Goal: Contribute content: Contribute content

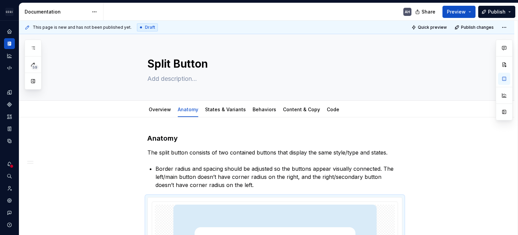
scroll to position [270, 0]
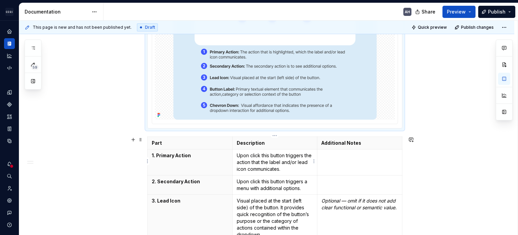
click at [251, 164] on p "Upon click this button triggers the action that the label and/or lead icon comm…" at bounding box center [275, 162] width 77 height 20
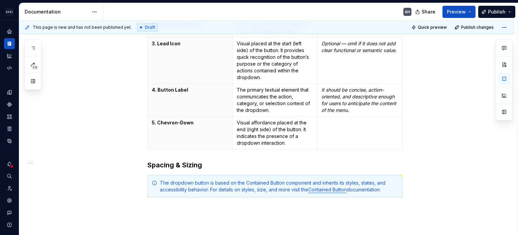
scroll to position [439, 0]
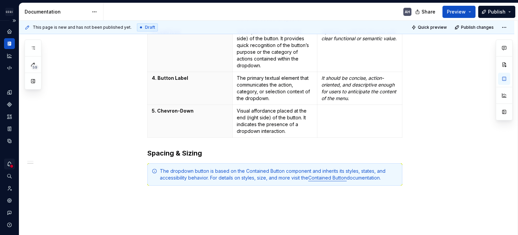
click at [8, 161] on icon "Notifications" at bounding box center [9, 164] width 6 height 6
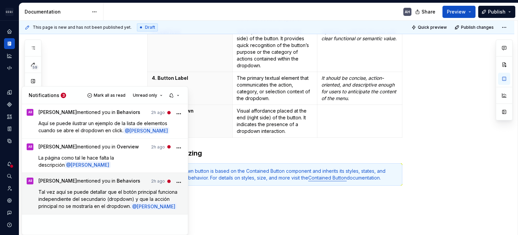
click at [101, 195] on span "Tal vez aquí se puede detallar que el botón principal funciona independiente de…" at bounding box center [108, 199] width 140 height 20
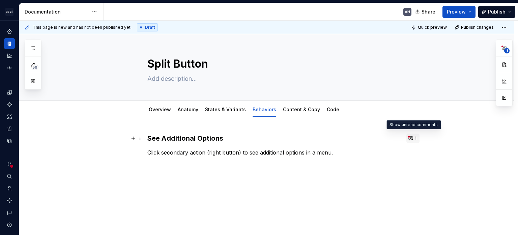
click at [412, 138] on button "1" at bounding box center [413, 137] width 13 height 9
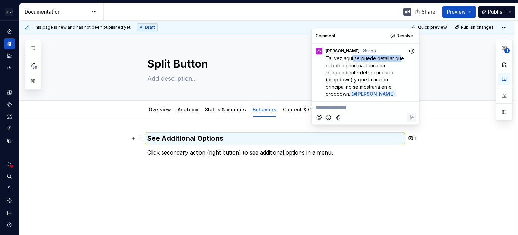
drag, startPoint x: 353, startPoint y: 59, endPoint x: 400, endPoint y: 58, distance: 46.6
click at [400, 58] on span "Tal vez aquí se puede detallar que el botón principal funciona independiente de…" at bounding box center [366, 75] width 80 height 41
click at [365, 73] on span "Tal vez aquí se puede detallar que el botón principal funciona independiente de…" at bounding box center [366, 75] width 80 height 41
drag, startPoint x: 382, startPoint y: 64, endPoint x: 385, endPoint y: 71, distance: 7.3
click at [385, 70] on span "Tal vez aquí se puede detallar que el botón principal funciona independiente de…" at bounding box center [366, 75] width 80 height 41
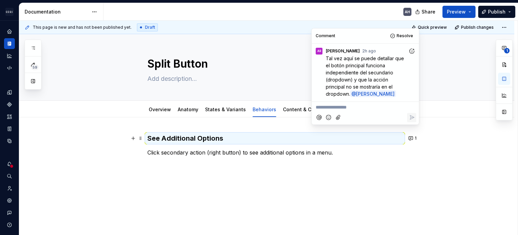
click at [380, 77] on span "Tal vez aquí se puede detallar que el botón principal funciona independiente de…" at bounding box center [366, 75] width 80 height 41
click at [367, 71] on span "Tal vez aquí se puede detallar que el botón principal funciona independiente de…" at bounding box center [366, 75] width 80 height 41
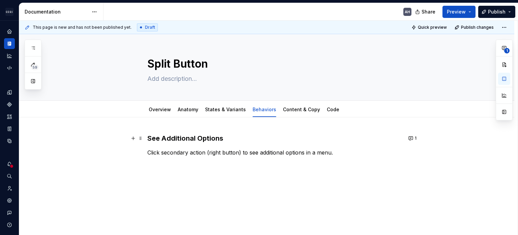
click at [166, 141] on h3 "See Additional Options" at bounding box center [274, 137] width 255 height 9
click at [148, 140] on h3 "See Additional Options" at bounding box center [274, 137] width 255 height 9
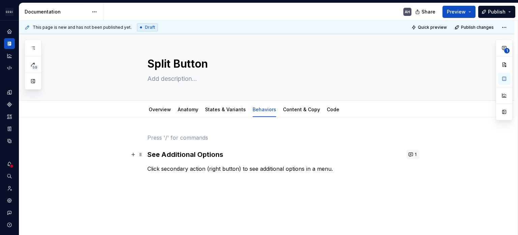
click at [415, 157] on button "1" at bounding box center [413, 154] width 13 height 9
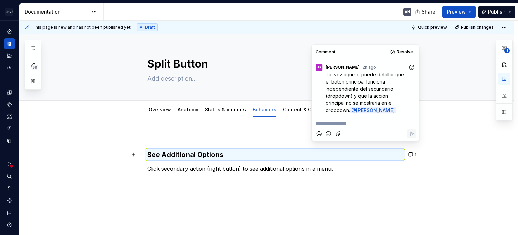
type textarea "*"
click at [190, 143] on div "See Additional Options Click secondary action (right button) to see additional …" at bounding box center [274, 158] width 255 height 51
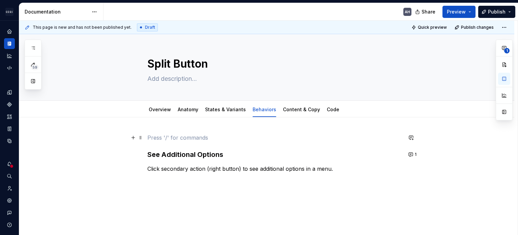
click at [190, 140] on p at bounding box center [274, 137] width 255 height 8
click at [336, 167] on p "Click secondary action (right button) to see additional options in a menu." at bounding box center [274, 168] width 255 height 8
click at [163, 136] on p at bounding box center [274, 137] width 255 height 8
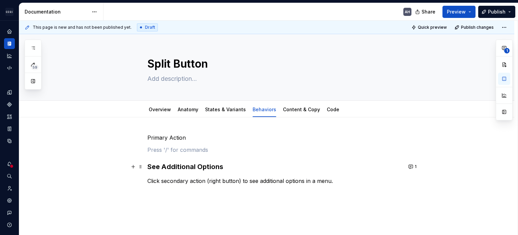
click at [153, 163] on h3 "See Additional Options" at bounding box center [274, 166] width 255 height 9
click at [195, 143] on div "Primary Action See Additional Options Click secondary action (right button) to …" at bounding box center [274, 164] width 255 height 63
click at [161, 164] on h3 "See Additional Options" at bounding box center [274, 166] width 255 height 9
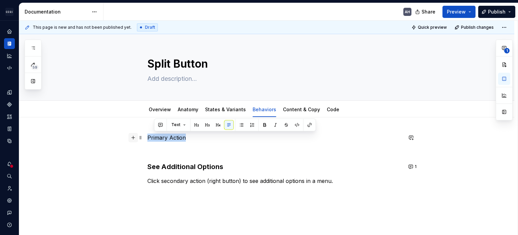
drag, startPoint x: 185, startPoint y: 140, endPoint x: 134, endPoint y: 141, distance: 51.6
click at [147, 141] on div "Primary Action See Additional Options Click secondary action (right button) to …" at bounding box center [274, 169] width 255 height 72
click at [199, 124] on button "button" at bounding box center [200, 124] width 9 height 9
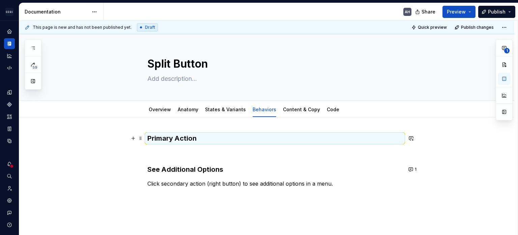
click at [184, 143] on h3 "Primary Action" at bounding box center [274, 137] width 255 height 9
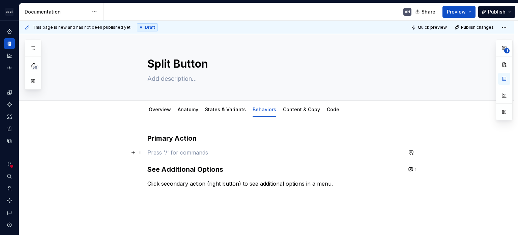
click at [181, 153] on p at bounding box center [274, 152] width 255 height 8
click at [409, 168] on button "1" at bounding box center [413, 168] width 13 height 9
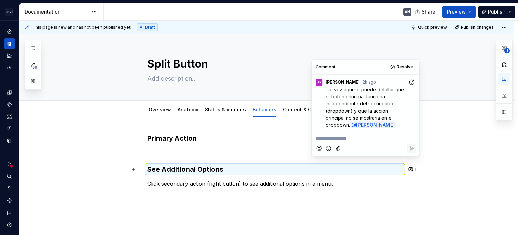
click at [178, 147] on div "Primary Action See Additional Options Click secondary action (right button) to …" at bounding box center [274, 166] width 255 height 66
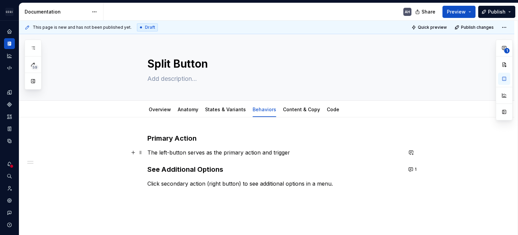
click at [228, 150] on p "The left-button serves as the primary action and trigger" at bounding box center [274, 152] width 255 height 8
click at [196, 135] on h3 "Primary Action" at bounding box center [274, 137] width 255 height 9
click at [214, 145] on div "Primary Action The left-button serves as the primary action and trigger See Add…" at bounding box center [274, 166] width 255 height 66
click at [193, 140] on h3 "Primary Action" at bounding box center [274, 137] width 255 height 9
click at [264, 141] on h3 "Primary Action" at bounding box center [274, 137] width 255 height 9
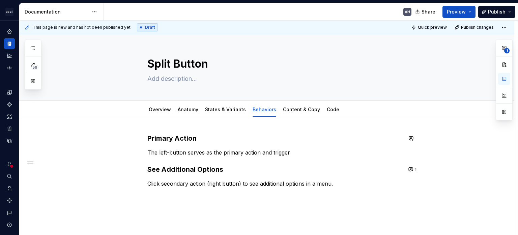
click at [302, 150] on p "The left-button serves as the primary action and trigger" at bounding box center [274, 152] width 255 height 8
click at [186, 153] on p "The left-button serves as the primary action and trigger" at bounding box center [274, 152] width 255 height 8
click at [293, 151] on p "The left-button serves as the primary action and trigger" at bounding box center [274, 152] width 255 height 8
click at [193, 153] on p "The left-button serves as the primary action and trigger" at bounding box center [274, 152] width 255 height 8
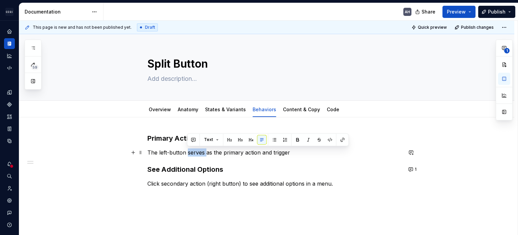
click at [193, 153] on p "The left-button serves as the primary action and trigger" at bounding box center [274, 152] width 255 height 8
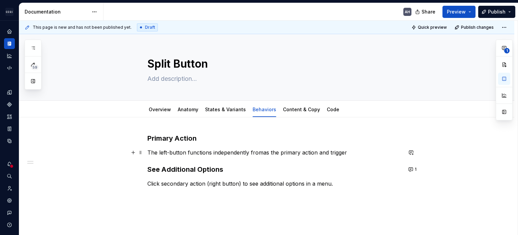
click at [145, 150] on div "Primary Action The left-button functions independently fromas the primary actio…" at bounding box center [266, 197] width 495 height 161
click at [147, 139] on div "Primary Action The left-button functions independently fromas the primary actio…" at bounding box center [266, 197] width 495 height 161
click at [182, 151] on p "The left-button functions independently fromas the primary action and trigger" at bounding box center [274, 152] width 255 height 8
click at [234, 151] on p "The left-button functions independently fromas the primary action and trigger" at bounding box center [274, 152] width 255 height 8
click at [249, 151] on p "The left-button functions independently fromas the primary action and trigger" at bounding box center [274, 152] width 255 height 8
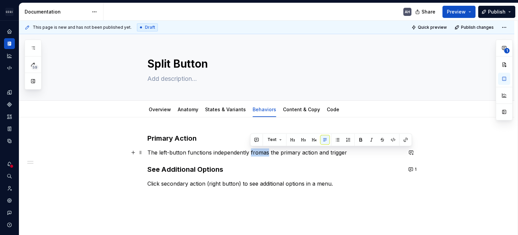
drag, startPoint x: 250, startPoint y: 152, endPoint x: 269, endPoint y: 153, distance: 18.9
click at [269, 153] on p "The left-button functions independently fromas the primary action and trigger" at bounding box center [274, 152] width 255 height 8
click at [274, 152] on p "The left-button functions independently fromas the primary action and trigger" at bounding box center [274, 152] width 255 height 8
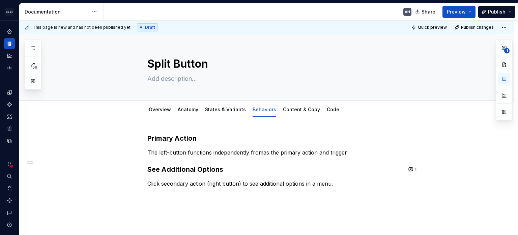
click at [204, 136] on h3 "Primary Action" at bounding box center [274, 137] width 255 height 9
click at [146, 140] on div "Primary Action The left-button functions independently fromas the primary actio…" at bounding box center [266, 197] width 495 height 161
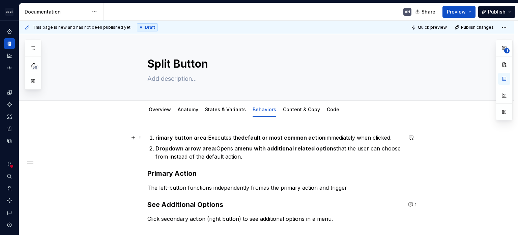
click at [156, 138] on strong "rimary button area:" at bounding box center [182, 137] width 53 height 7
click at [156, 138] on strong "Primary button area:" at bounding box center [184, 137] width 56 height 7
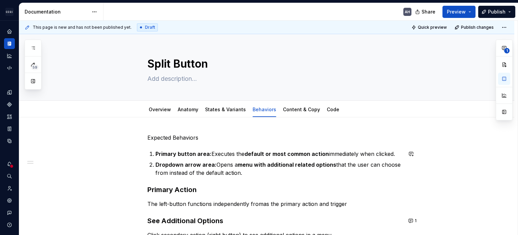
click at [155, 138] on p "Expected Behaviors" at bounding box center [274, 137] width 255 height 8
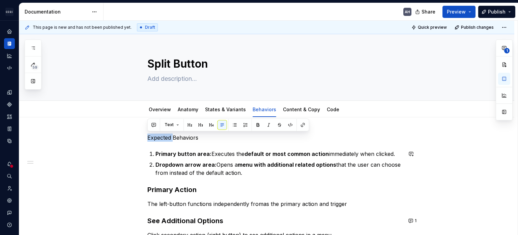
click at [155, 138] on p "Expected Behaviors" at bounding box center [274, 137] width 255 height 8
click at [199, 121] on button "button" at bounding box center [200, 124] width 9 height 9
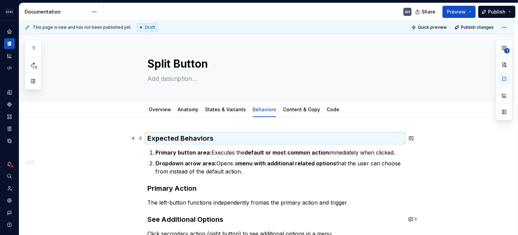
click at [219, 133] on h3 "Expected Behaviors" at bounding box center [274, 137] width 255 height 9
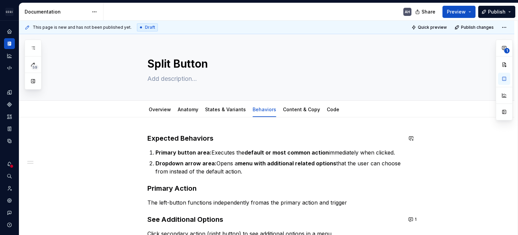
click at [246, 155] on p "Primary button area: Executes the default or most common action immediately whe…" at bounding box center [279, 152] width 247 height 8
click at [291, 154] on strong "default or most common action" at bounding box center [287, 152] width 84 height 7
click at [334, 153] on p "Primary button area: Executes the default or most common action immediately whe…" at bounding box center [279, 152] width 247 height 8
click at [377, 152] on p "Primary button area: Executes the default or most common action immediately whe…" at bounding box center [279, 152] width 247 height 8
click at [297, 161] on strong "menu with additional related options" at bounding box center [287, 163] width 99 height 7
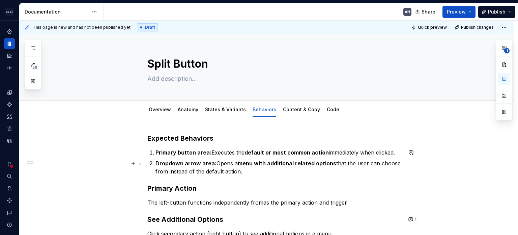
click at [213, 159] on p "Dropdown arrow area: Opens a menu with additional related options that the user…" at bounding box center [279, 167] width 247 height 16
click at [264, 173] on p "Dropdown arrow area: Opens a menu with additional related options that the user…" at bounding box center [279, 167] width 247 height 16
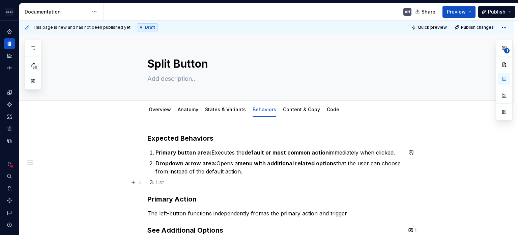
click at [184, 183] on p at bounding box center [279, 182] width 247 height 8
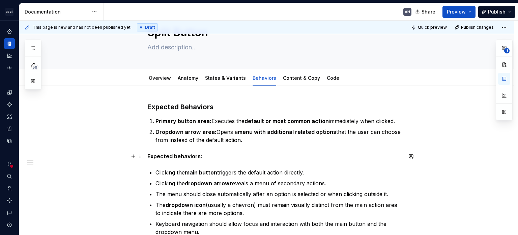
scroll to position [67, 0]
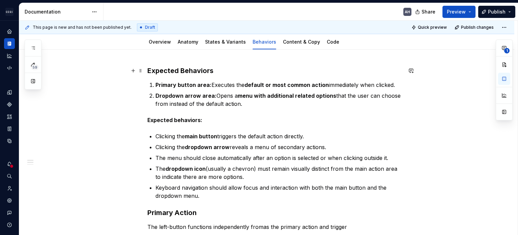
click at [204, 69] on h3 "Expected Behaviors" at bounding box center [274, 70] width 255 height 9
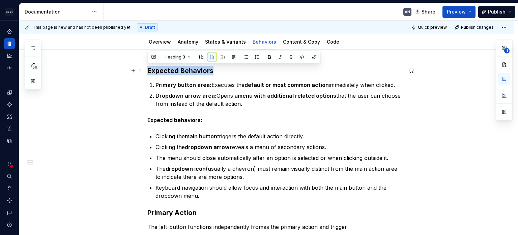
click at [204, 69] on h3 "Expected Behaviors" at bounding box center [274, 70] width 255 height 9
click at [223, 108] on div "Expected Behaviors Primary button area: Executes the default or most common act…" at bounding box center [274, 170] width 255 height 208
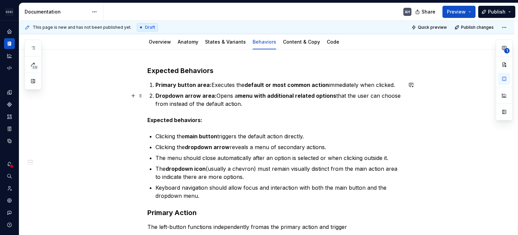
click at [162, 92] on strong "Dropdown arrow area:" at bounding box center [186, 95] width 61 height 7
click at [186, 72] on h3 "Expected Behaviors" at bounding box center [274, 70] width 255 height 9
click at [229, 67] on h3 "Expected Behaviors" at bounding box center [274, 70] width 255 height 9
click at [207, 119] on p "Expected behaviors:" at bounding box center [274, 120] width 255 height 8
click at [191, 121] on strong "Expected behaviors:" at bounding box center [174, 119] width 55 height 7
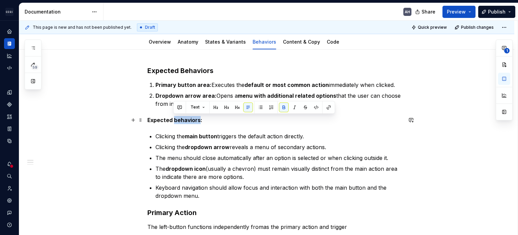
click at [191, 121] on strong "Expected behaviors:" at bounding box center [174, 119] width 55 height 7
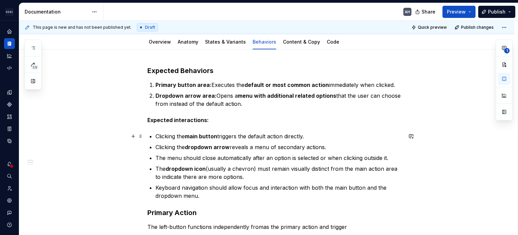
click at [218, 132] on p "Clicking the main button triggers the default action directly." at bounding box center [279, 136] width 247 height 8
click at [227, 136] on p "Clicking the main button triggers the default action directly." at bounding box center [279, 136] width 247 height 8
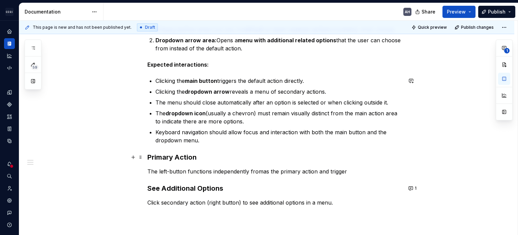
scroll to position [135, 0]
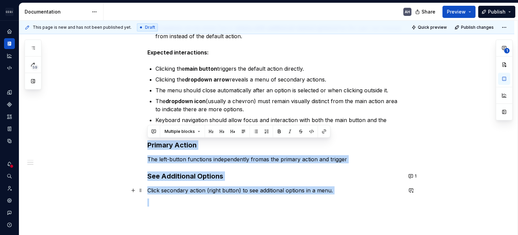
drag, startPoint x: 172, startPoint y: 145, endPoint x: 374, endPoint y: 197, distance: 209.0
click at [374, 197] on div "Expected Behaviors Primary button area: Executes the default or most common act…" at bounding box center [274, 102] width 255 height 208
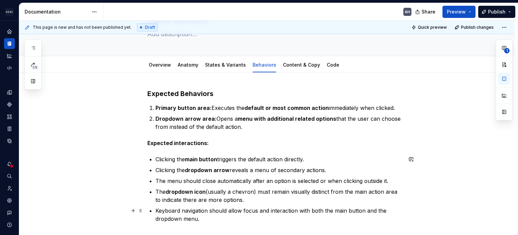
scroll to position [43, 0]
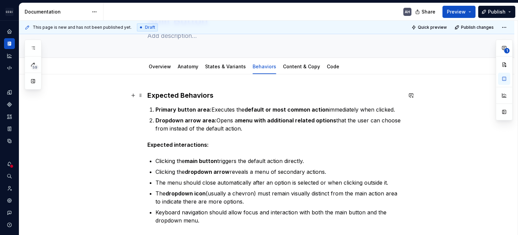
click at [232, 98] on h3 "Expected Behaviors" at bounding box center [274, 94] width 255 height 9
click at [226, 142] on p "Expected interactions:" at bounding box center [274, 144] width 255 height 8
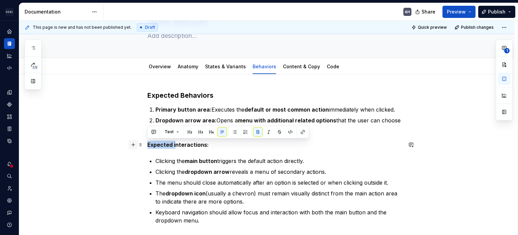
drag, startPoint x: 174, startPoint y: 143, endPoint x: 130, endPoint y: 145, distance: 44.6
click at [147, 145] on div "Expected Behaviors Primary button area: Executes the default or most common act…" at bounding box center [274, 161] width 255 height 142
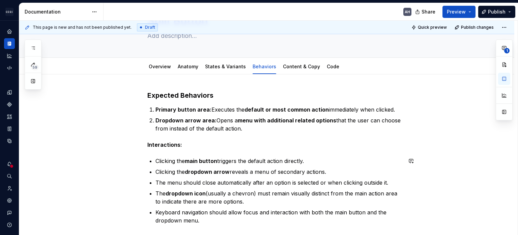
click at [205, 151] on div "Expected Behaviors Primary button area: Executes the default or most common act…" at bounding box center [274, 157] width 255 height 134
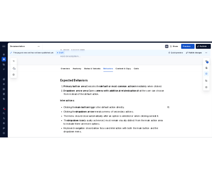
scroll to position [77, 0]
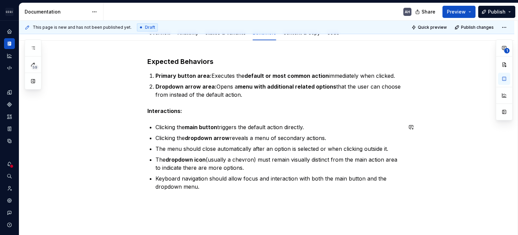
click at [327, 120] on div "Expected Behaviors Primary button area: Executes the default or most common act…" at bounding box center [274, 124] width 255 height 134
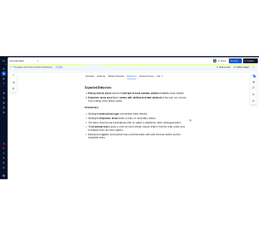
scroll to position [59, 0]
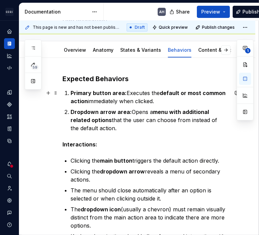
click at [23, 98] on div "Expected Behaviors Primary button area: Executes the default or most common act…" at bounding box center [137, 192] width 236 height 269
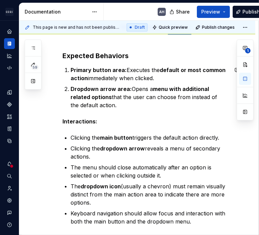
scroll to position [93, 0]
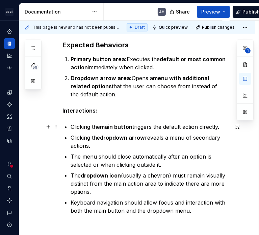
click at [133, 127] on p "Clicking the main button triggers the default action directly." at bounding box center [150, 127] width 158 height 8
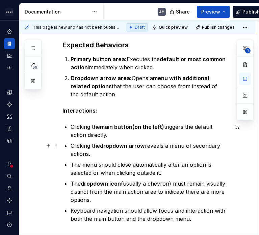
click at [144, 146] on strong "dropdown arrow" at bounding box center [122, 145] width 45 height 7
click at [109, 125] on strong "main button(on the left)" at bounding box center [132, 126] width 64 height 7
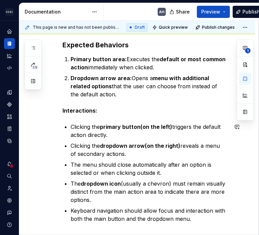
click at [109, 125] on strong "primary button(on the left)" at bounding box center [136, 126] width 72 height 7
click at [109, 214] on p "Keyboard navigation should allow focus and interaction with both the main butto…" at bounding box center [150, 214] width 158 height 16
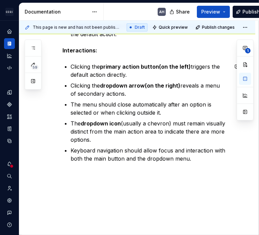
scroll to position [159, 0]
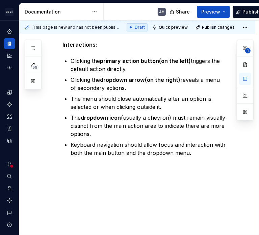
click at [29, 220] on div "Expected Behaviors Primary button area: Executes the default or most common act…" at bounding box center [137, 96] width 236 height 277
click at [194, 153] on p "Keyboard navigation should allow focus and interaction with both the main butto…" at bounding box center [150, 148] width 158 height 16
click at [101, 153] on p "Keyboard navigation should allow focus and interaction with both the main butto…" at bounding box center [150, 148] width 158 height 16
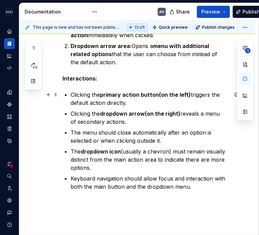
click at [113, 91] on strong "primary action button(on the left)" at bounding box center [145, 94] width 91 height 7
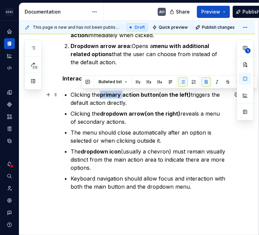
click at [114, 91] on strong "primary action button(on the left)" at bounding box center [145, 94] width 91 height 7
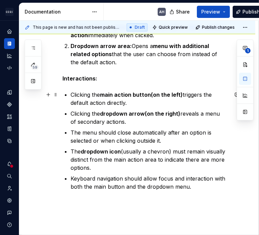
click at [126, 94] on strong "main action button(on the left)" at bounding box center [141, 94] width 83 height 7
click at [135, 112] on strong "dropdown arrow(on the right)" at bounding box center [140, 113] width 80 height 7
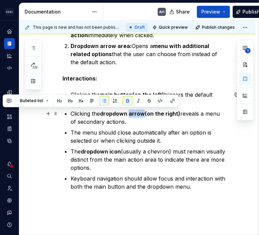
click at [135, 112] on strong "dropdown arrow(on the right)" at bounding box center [140, 113] width 80 height 7
click at [116, 113] on strong "dropdown arrow(on the right)" at bounding box center [140, 113] width 80 height 7
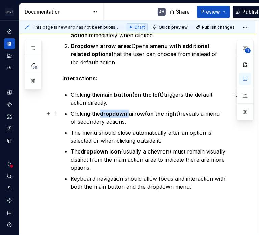
click at [116, 113] on strong "dropdown arrow(on the right)" at bounding box center [140, 113] width 80 height 7
click at [132, 124] on p "Clicking the secondary button (on the right) reveals a menu of secondary action…" at bounding box center [150, 117] width 158 height 16
click at [101, 130] on p "The menu should close automatically after an option is selected or when clickin…" at bounding box center [150, 136] width 158 height 16
click at [167, 132] on p "The menu should close automatically after an option is selected or when clickin…" at bounding box center [150, 136] width 158 height 16
click at [173, 144] on ul "Clicking the main button(on the left) triggers the default action directly. Cli…" at bounding box center [150, 140] width 158 height 100
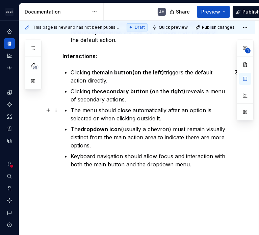
scroll to position [159, 0]
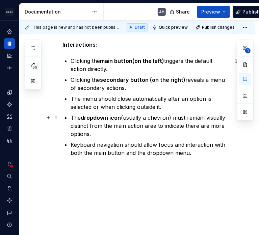
click at [169, 119] on p "The dropdown icon (usually a chevron) must remain visually distinct from the ma…" at bounding box center [150, 125] width 158 height 24
click at [179, 117] on p "The dropdown icon (usually a chevron) must remain visually distinct from the ma…" at bounding box center [150, 125] width 158 height 24
click at [177, 116] on p "The dropdown icon (usually a chevron) must remain visually distinct from the ma…" at bounding box center [150, 125] width 158 height 24
click at [118, 135] on p "The dropdown icon (usually a chevron) must remain visually distinct from the ma…" at bounding box center [150, 125] width 158 height 24
click at [148, 125] on p "The dropdown icon (usually a chevron) must remain visually distinct from the ma…" at bounding box center [150, 125] width 158 height 24
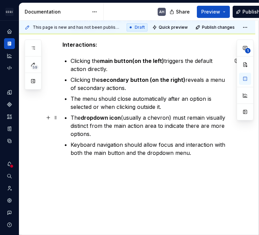
click at [174, 126] on p "The dropdown icon (usually a chevron) must remain visually distinct from the ma…" at bounding box center [150, 125] width 158 height 24
click at [150, 133] on p "The dropdown icon (usually a chevron) must remain visually distinct from the ma…" at bounding box center [150, 125] width 158 height 24
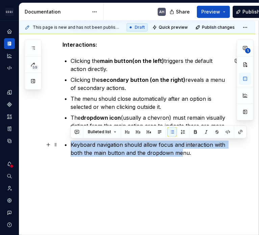
drag, startPoint x: 72, startPoint y: 144, endPoint x: 181, endPoint y: 148, distance: 109.8
click at [181, 148] on p "Keyboard navigation should allow focus and interaction with both the main butto…" at bounding box center [150, 148] width 158 height 16
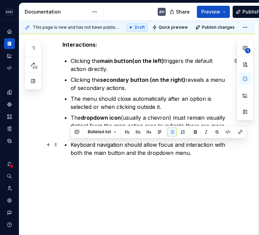
click at [200, 152] on p "Keyboard navigation should allow focus and interaction with both the main butto…" at bounding box center [150, 148] width 158 height 16
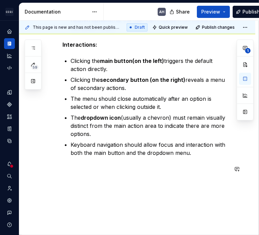
click at [109, 174] on div "Expected Behaviors Primary button area: Executes the default or most common act…" at bounding box center [145, 77] width 166 height 207
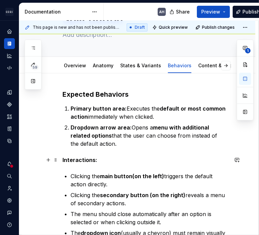
scroll to position [0, 0]
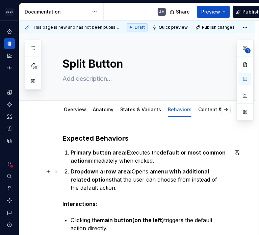
click at [83, 170] on strong "Dropdown arrow area:" at bounding box center [101, 171] width 61 height 7
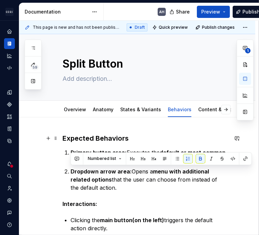
click at [84, 136] on h3 "Expected Behaviors" at bounding box center [145, 137] width 166 height 9
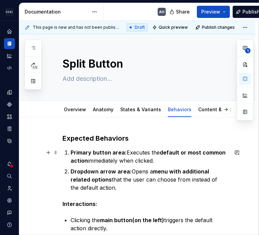
click at [80, 150] on strong "Primary button area:" at bounding box center [99, 152] width 56 height 7
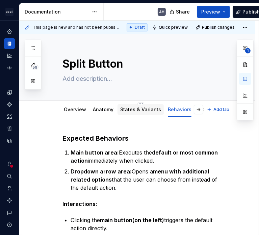
click at [131, 111] on link "States & Variants" at bounding box center [140, 109] width 41 height 6
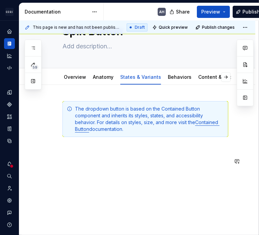
scroll to position [40, 0]
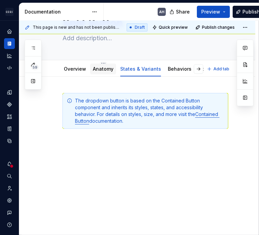
click at [99, 69] on link "Anatomy" at bounding box center [103, 69] width 21 height 6
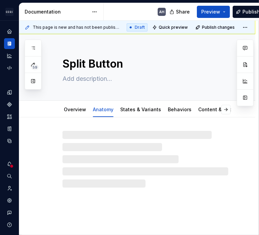
type textarea "*"
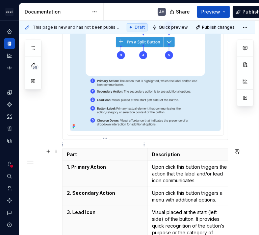
scroll to position [236, 0]
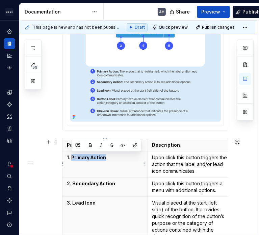
drag, startPoint x: 72, startPoint y: 156, endPoint x: 109, endPoint y: 156, distance: 36.8
click at [109, 156] on p "1. Primary Action" at bounding box center [105, 157] width 77 height 7
click at [71, 183] on p "2. Secondary Action" at bounding box center [105, 183] width 77 height 7
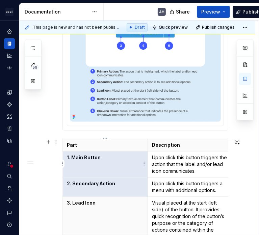
drag, startPoint x: 73, startPoint y: 183, endPoint x: 128, endPoint y: 174, distance: 56.1
click at [128, 174] on tbody "Part Description Additional Notes 1. Main Button Upon click this button trigger…" at bounding box center [190, 222] width 255 height 169
click at [121, 180] on p "2. Secondary Action" at bounding box center [105, 183] width 77 height 7
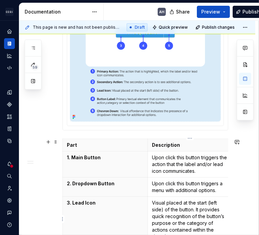
click at [212, 214] on p "Visual placed at the start (left side) of the button. It provides quick recogni…" at bounding box center [190, 219] width 77 height 40
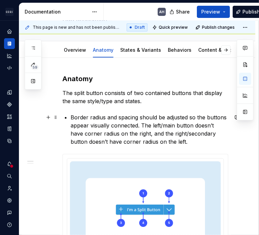
scroll to position [0, 0]
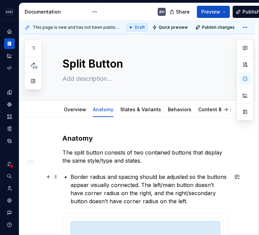
click at [187, 193] on p "Border radius and spacing should be adjusted so the buttons appear visually con…" at bounding box center [150, 188] width 158 height 32
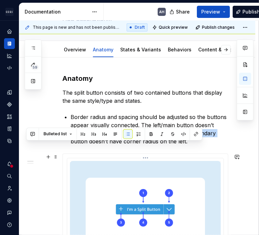
scroll to position [67, 0]
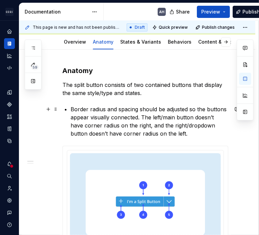
click at [219, 124] on p "Border radius and spacing should be adjusted so the buttons appear visually con…" at bounding box center [150, 121] width 158 height 32
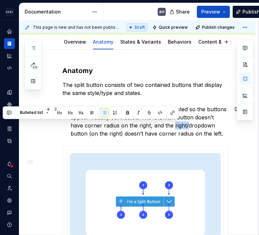
drag, startPoint x: 171, startPoint y: 126, endPoint x: 159, endPoint y: 126, distance: 12.5
click at [159, 126] on p "Border radius and spacing should be adjusted so the buttons appear visually con…" at bounding box center [150, 121] width 158 height 32
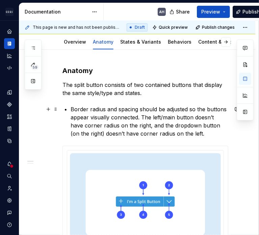
click at [190, 117] on p "Border radius and spacing should be adjusted so the buttons appear visually con…" at bounding box center [150, 121] width 158 height 32
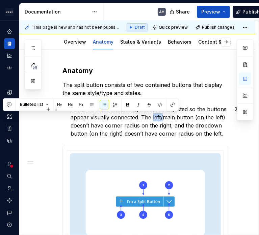
drag, startPoint x: 162, startPoint y: 117, endPoint x: 152, endPoint y: 116, distance: 9.5
click at [152, 116] on p "Border radius and spacing should be adjusted so the buttons appear visually con…" at bounding box center [150, 121] width 158 height 32
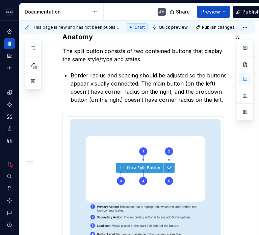
scroll to position [0, 0]
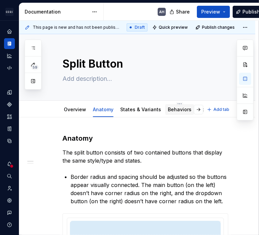
click at [183, 108] on link "Behaviors" at bounding box center [180, 109] width 24 height 6
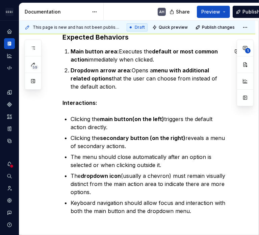
scroll to position [101, 0]
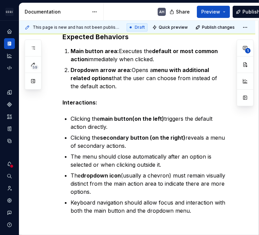
click at [27, 221] on div "Expected Behaviors Main button area: Executes the default or most common action…" at bounding box center [137, 162] width 236 height 293
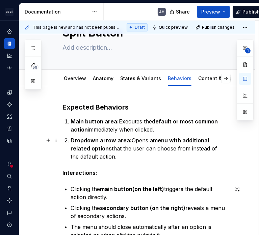
scroll to position [0, 0]
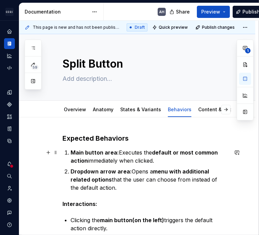
click at [158, 157] on p "Main button area: Executes the default or most common action immediately when c…" at bounding box center [150, 156] width 158 height 16
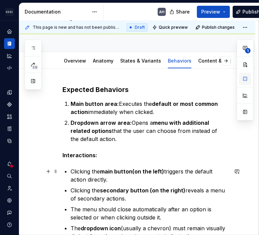
scroll to position [34, 0]
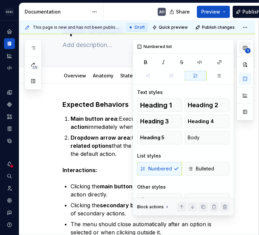
click at [246, 48] on span "1" at bounding box center [247, 50] width 5 height 5
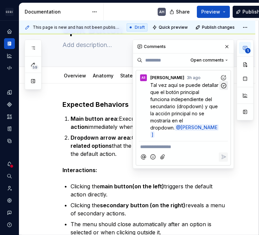
click at [225, 84] on icon "button" at bounding box center [223, 85] width 6 height 6
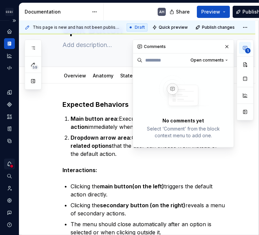
click at [9, 164] on icon "Notifications" at bounding box center [9, 164] width 6 height 6
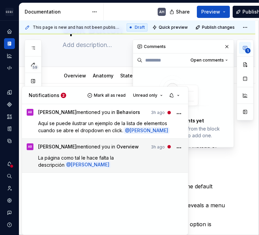
click at [97, 164] on span "La página como tal le hace falta la descripción" at bounding box center [76, 161] width 77 height 13
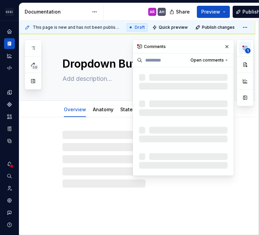
type textarea "*"
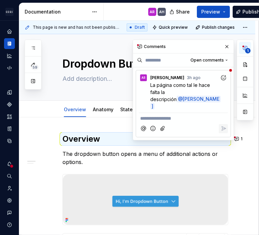
click at [175, 119] on p "**********" at bounding box center [183, 118] width 86 height 7
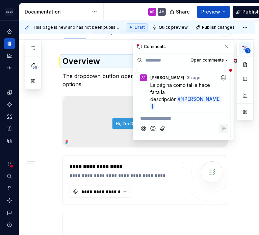
scroll to position [79, 0]
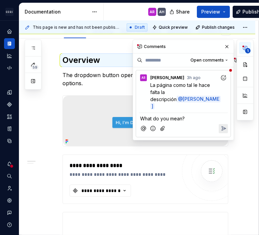
click at [221, 128] on icon "Reply" at bounding box center [223, 128] width 7 height 7
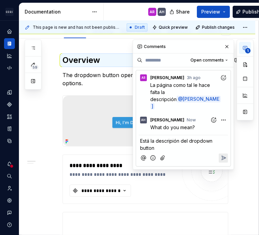
click at [151, 154] on icon "Add emoji" at bounding box center [153, 157] width 7 height 7
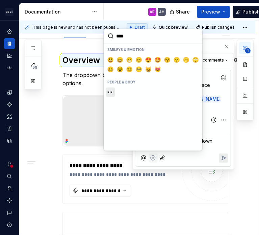
click at [111, 96] on button "👀" at bounding box center [110, 91] width 9 height 9
type input "****"
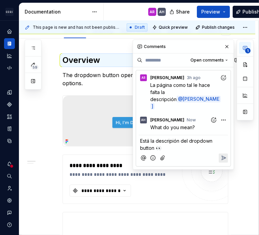
click at [224, 157] on icon "Reply" at bounding box center [224, 158] width 4 height 4
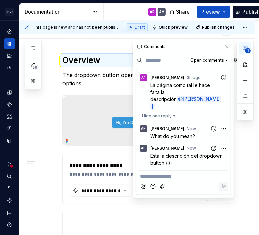
click at [119, 82] on p "The dropdown button opens a menu of additional actions or options." at bounding box center [145, 79] width 166 height 16
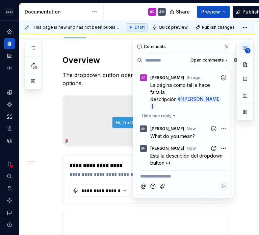
drag, startPoint x: 227, startPoint y: 47, endPoint x: 174, endPoint y: 61, distance: 54.8
click at [227, 47] on button "button" at bounding box center [226, 46] width 9 height 9
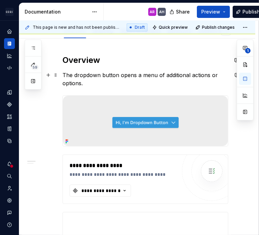
click at [144, 85] on p "The dropdown button opens a menu of additional actions or options." at bounding box center [145, 79] width 166 height 16
click at [35, 81] on button "button" at bounding box center [33, 81] width 12 height 12
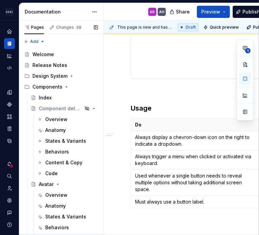
scroll to position [349, 0]
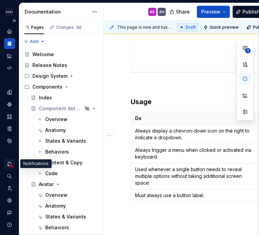
click at [7, 161] on icon "Notifications" at bounding box center [9, 164] width 6 height 6
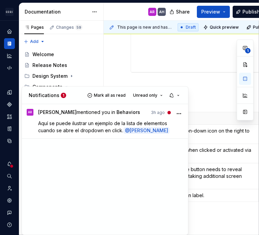
click at [23, 219] on div "AR [PERSON_NAME] mentioned you in Behaviors 3h ago Aquí se puede ilustrar un ej…" at bounding box center [105, 169] width 166 height 130
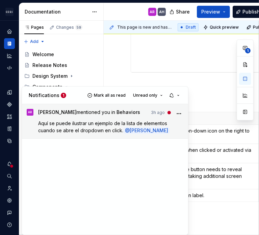
click at [94, 128] on span "Aquí se puede ilustrar un ejemplo de la lista de elementos cuando se abre el dr…" at bounding box center [103, 126] width 130 height 13
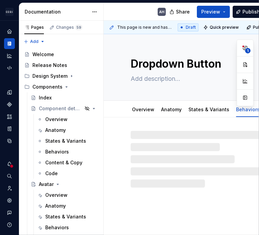
type textarea "*"
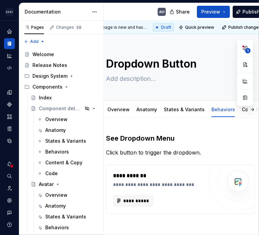
scroll to position [0, 51]
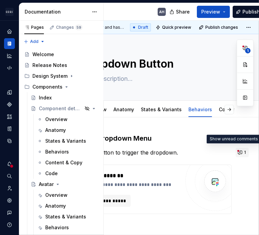
click at [236, 150] on button "1" at bounding box center [242, 151] width 13 height 9
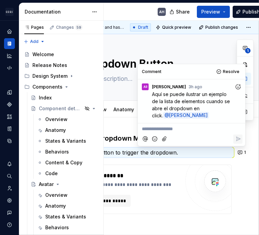
click at [193, 129] on p "**********" at bounding box center [191, 128] width 99 height 7
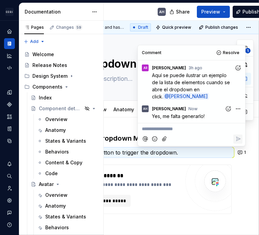
click at [173, 148] on p "Click button to trigger the dropdown." at bounding box center [157, 152] width 148 height 8
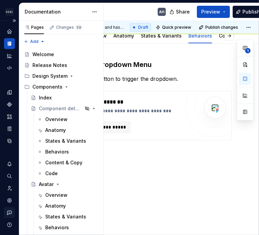
scroll to position [77, 51]
click at [11, 161] on icon "Notifications" at bounding box center [9, 164] width 6 height 6
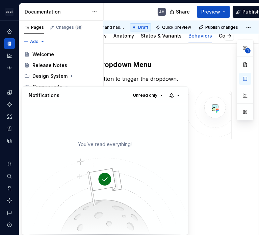
click at [28, 219] on img at bounding box center [105, 193] width 166 height 81
click at [200, 154] on html "Andúril AH Dataset Expert Tax Documentation AH Share Preview Publish Pages Chan…" at bounding box center [129, 117] width 259 height 235
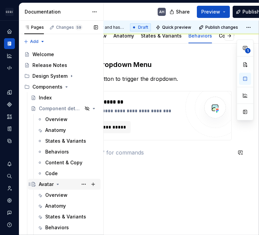
click at [57, 184] on icon "Page tree" at bounding box center [58, 184] width 2 height 1
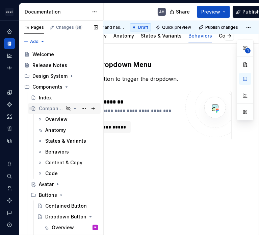
click at [74, 108] on icon "Page tree" at bounding box center [75, 108] width 2 height 1
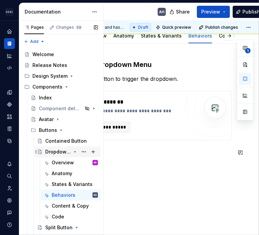
click at [72, 150] on icon "Page tree" at bounding box center [74, 151] width 5 height 5
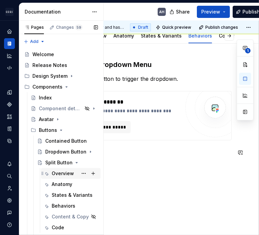
click at [61, 174] on div "Overview" at bounding box center [63, 173] width 22 height 7
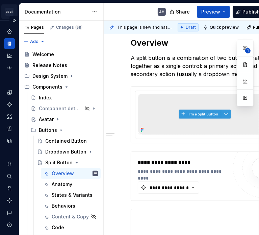
scroll to position [101, 0]
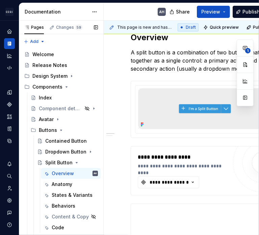
click at [95, 26] on button "button" at bounding box center [95, 27] width 9 height 9
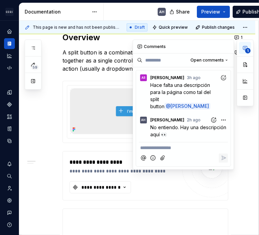
click at [246, 46] on icon "button" at bounding box center [245, 48] width 4 height 4
click at [227, 46] on button "button" at bounding box center [226, 46] width 9 height 9
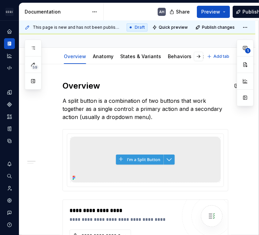
scroll to position [0, 0]
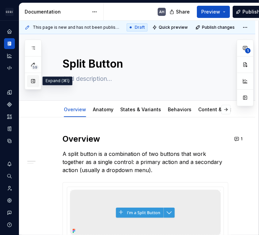
click at [30, 82] on button "button" at bounding box center [33, 81] width 12 height 12
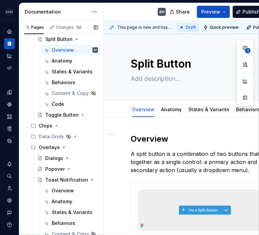
scroll to position [135, 0]
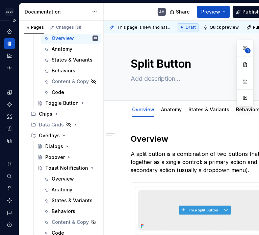
click at [1, 231] on div "Dataset Expert Tax" at bounding box center [9, 128] width 19 height 215
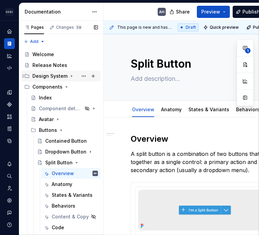
click at [65, 85] on icon "Page tree" at bounding box center [66, 86] width 5 height 5
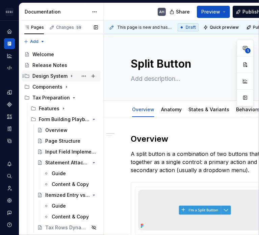
click at [69, 76] on icon "Page tree" at bounding box center [71, 75] width 5 height 5
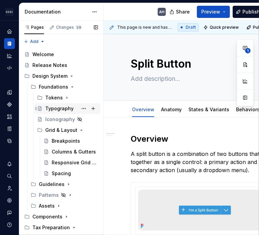
click at [55, 109] on div "Typography" at bounding box center [59, 108] width 28 height 7
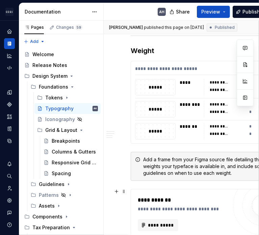
scroll to position [898, 0]
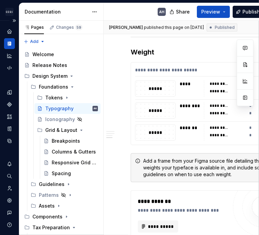
click at [3, 230] on div "Dataset Expert Tax" at bounding box center [9, 128] width 19 height 215
click at [72, 130] on icon "Page tree" at bounding box center [74, 129] width 5 height 5
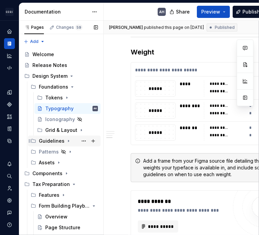
click at [67, 141] on icon "Page tree" at bounding box center [68, 140] width 5 height 5
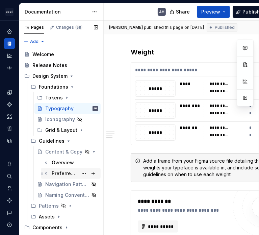
click at [57, 172] on div "Preferred Words" at bounding box center [65, 173] width 26 height 7
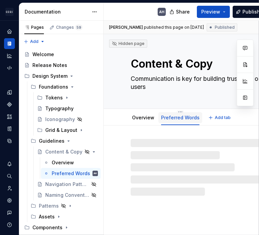
click at [180, 118] on link "Preferred Words" at bounding box center [180, 117] width 38 height 6
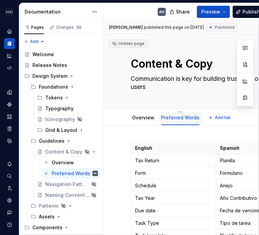
click at [180, 118] on link "Preferred Words" at bounding box center [180, 117] width 38 height 6
click at [180, 111] on html "Andúril AH Dataset Expert Tax Documentation AH Share Preview Publish Pages Chan…" at bounding box center [129, 117] width 259 height 235
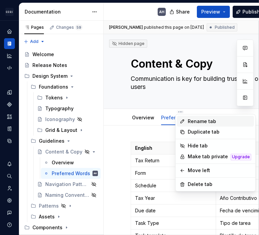
type textarea "*"
click at [197, 123] on div "Rename tab" at bounding box center [219, 121] width 63 height 7
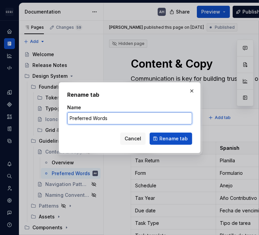
drag, startPoint x: 139, startPoint y: 118, endPoint x: 54, endPoint y: 117, distance: 85.1
click at [54, 117] on div "Rename tab Name Preferred Words Cancel Rename tab" at bounding box center [129, 117] width 259 height 235
type input "Terminology"
click button "Rename tab" at bounding box center [171, 138] width 43 height 12
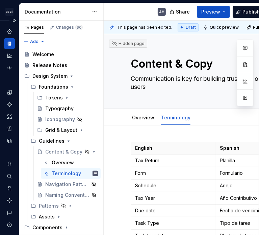
click at [2, 229] on div "Dataset Expert Tax" at bounding box center [9, 128] width 19 height 215
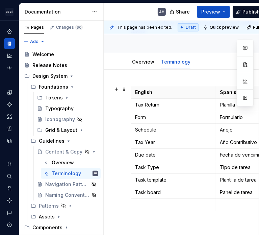
scroll to position [67, 0]
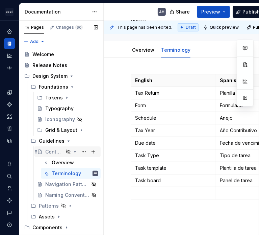
click at [53, 152] on div "Content & Copy" at bounding box center [54, 151] width 18 height 7
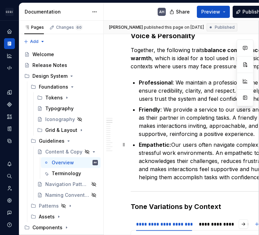
scroll to position [202, 0]
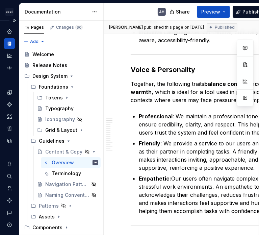
click at [4, 231] on div "Dataset Expert Tax" at bounding box center [9, 128] width 19 height 215
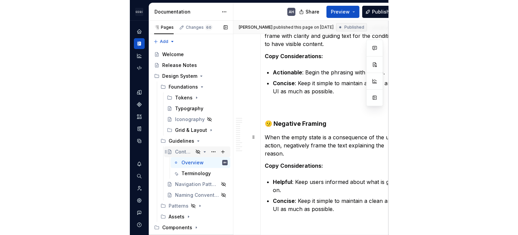
scroll to position [472, 0]
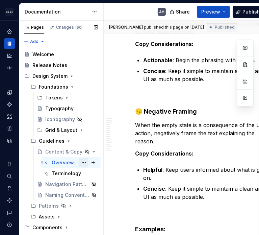
click at [79, 162] on button "Page tree" at bounding box center [83, 162] width 9 height 9
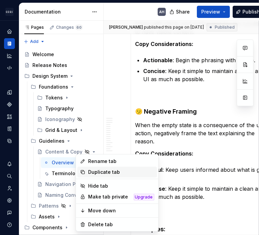
click at [92, 173] on div "Duplicate tab" at bounding box center [121, 171] width 66 height 7
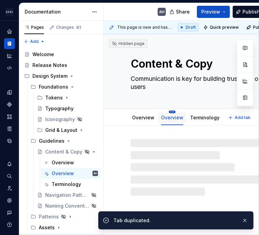
click at [170, 111] on html "Andúril AH Dataset Expert Tax Documentation AH Share Preview Publish Pages Chan…" at bounding box center [129, 117] width 259 height 235
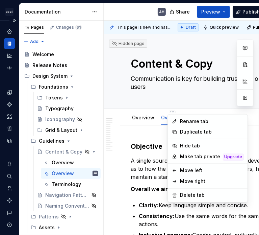
click at [3, 232] on html "Andúril AH Dataset Expert Tax Documentation AH Share Preview Publish Pages Chan…" at bounding box center [129, 117] width 259 height 235
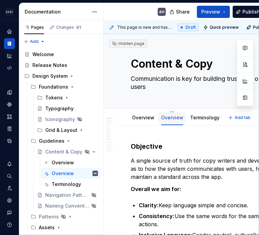
click at [171, 113] on div "Overview" at bounding box center [172, 117] width 22 height 8
click at [171, 112] on html "Andúril AH Dataset Expert Tax Documentation AH Share Preview Publish Pages Chan…" at bounding box center [129, 117] width 259 height 235
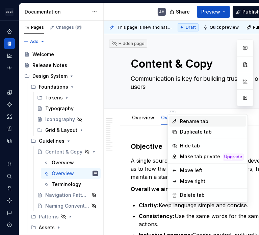
type textarea "*"
click at [194, 123] on div "Rename tab" at bounding box center [211, 121] width 63 height 7
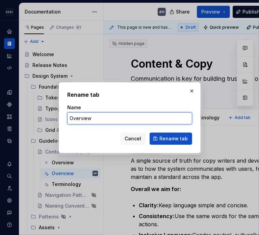
drag, startPoint x: 108, startPoint y: 118, endPoint x: 51, endPoint y: 118, distance: 57.0
click at [51, 118] on div "Rename tab Name Overview Cancel Rename tab" at bounding box center [129, 117] width 259 height 235
type input "Voice & Tone"
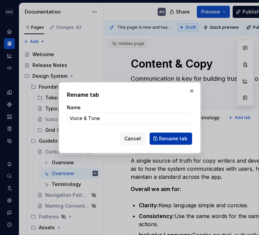
click at [173, 141] on span "Rename tab" at bounding box center [173, 138] width 28 height 7
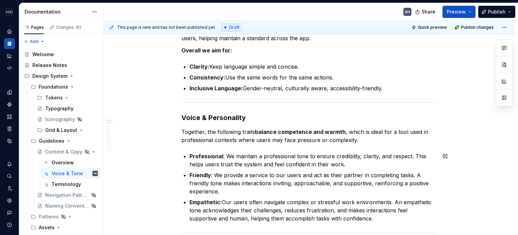
scroll to position [101, 0]
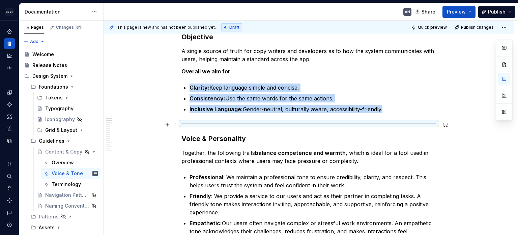
click at [235, 121] on div at bounding box center [309, 123] width 255 height 4
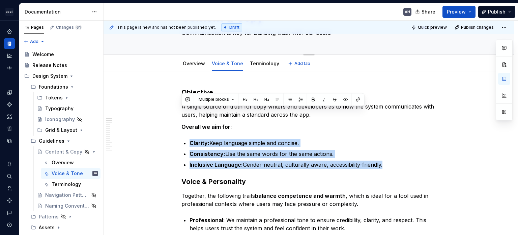
scroll to position [0, 0]
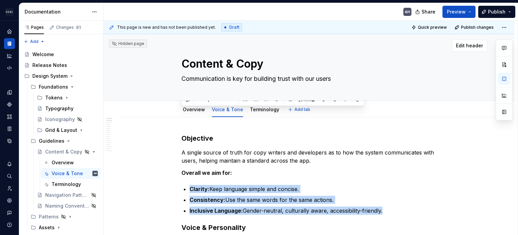
drag, startPoint x: 389, startPoint y: 110, endPoint x: 175, endPoint y: 47, distance: 222.7
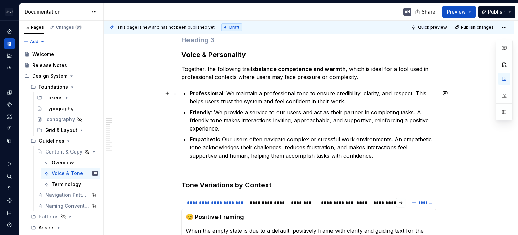
scroll to position [101, 0]
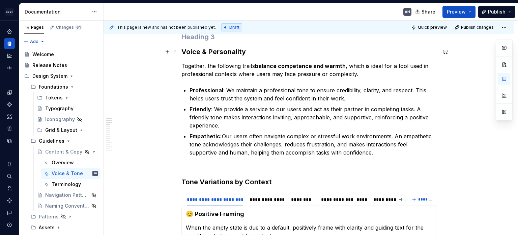
click at [184, 51] on h3 "Voice & Personality" at bounding box center [309, 51] width 255 height 9
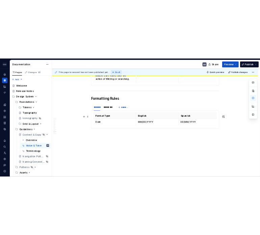
scroll to position [544, 0]
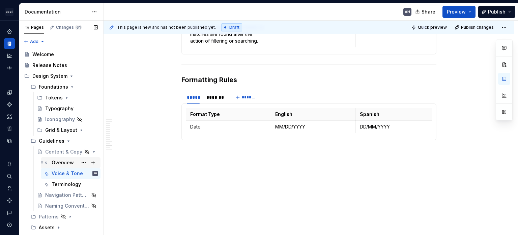
click at [62, 161] on div "Overview" at bounding box center [63, 162] width 22 height 7
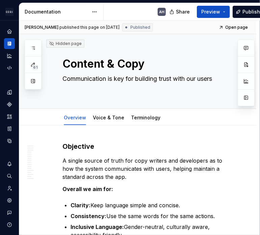
type textarea "*"
click at [111, 209] on ul "Clarity: Keep language simple and concise. Consistency: Use the same words for …" at bounding box center [150, 220] width 159 height 38
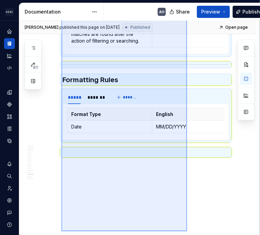
scroll to position [734, 0]
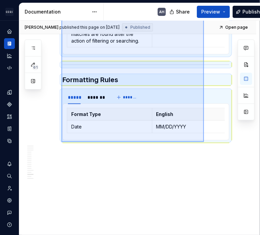
drag, startPoint x: 61, startPoint y: 87, endPoint x: 204, endPoint y: 142, distance: 152.5
click at [204, 142] on div "**********" at bounding box center [139, 128] width 240 height 214
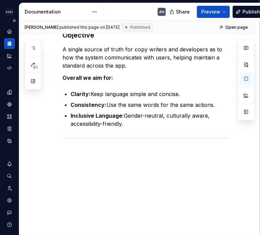
scroll to position [103, 0]
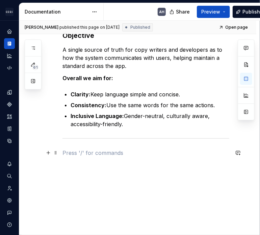
click at [86, 155] on p at bounding box center [145, 152] width 167 height 8
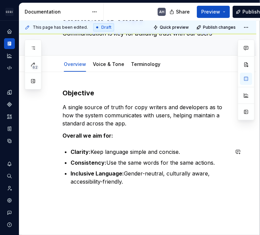
scroll to position [0, 0]
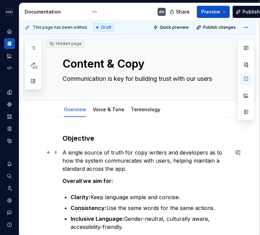
click at [151, 154] on p "A single source of truth for copy writers and developers as to how the system c…" at bounding box center [145, 160] width 167 height 24
click at [137, 153] on p "A single source of truth for copy writers and developers as to how the system c…" at bounding box center [145, 160] width 167 height 24
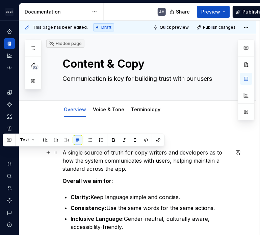
click at [137, 153] on p "A single source of truth for copy writers and developers as to how the system c…" at bounding box center [145, 160] width 167 height 24
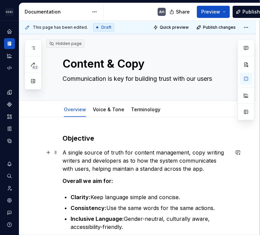
click at [189, 154] on p "A single source of truth for content management, copy writing writers and devel…" at bounding box center [145, 160] width 167 height 24
click at [134, 152] on p "A single source of truth for content managemen copy writing writers and develop…" at bounding box center [145, 160] width 167 height 24
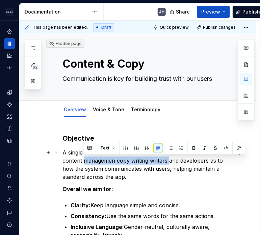
drag, startPoint x: 83, startPoint y: 159, endPoint x: 167, endPoint y: 159, distance: 84.4
click at [167, 159] on p "A single source of truth for a consistent use and ceration of content managemen…" at bounding box center [145, 164] width 167 height 32
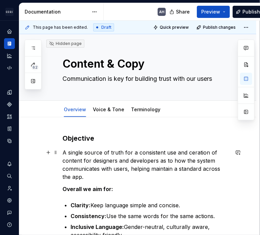
click at [99, 176] on p "A single source of truth for a consistent use and ceration of content for desig…" at bounding box center [145, 164] width 167 height 32
click at [216, 160] on p "A single source of truth for a consistent use and ceration of content for desig…" at bounding box center [145, 164] width 167 height 32
click at [196, 150] on p "A single source of truth for a consistent use and ceration of content for desig…" at bounding box center [145, 164] width 167 height 32
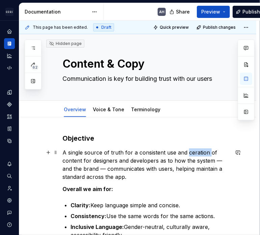
click at [196, 150] on p "A single source of truth for a consistent use and ceration of content for desig…" at bounding box center [145, 164] width 167 height 32
click at [30, 80] on button "button" at bounding box center [33, 81] width 12 height 12
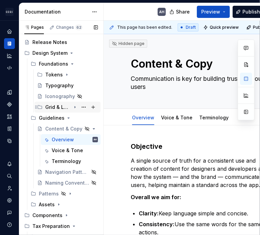
scroll to position [34, 0]
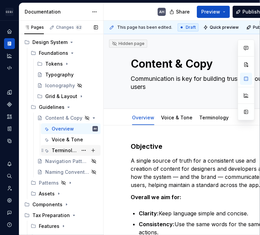
click at [65, 148] on div "Terminology" at bounding box center [65, 150] width 26 height 7
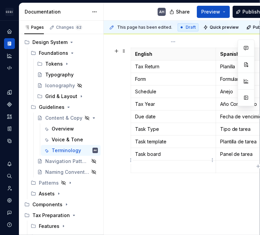
scroll to position [101, 0]
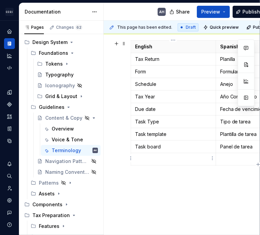
click at [153, 159] on p at bounding box center [173, 159] width 77 height 7
click at [80, 117] on button "Page tree" at bounding box center [83, 117] width 9 height 9
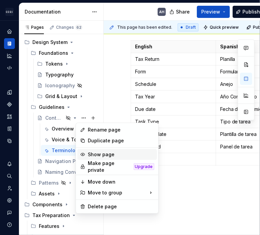
click at [92, 152] on div "Show page" at bounding box center [121, 154] width 66 height 7
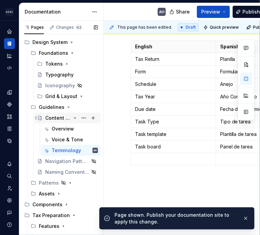
click at [72, 117] on icon "Page tree" at bounding box center [74, 117] width 5 height 5
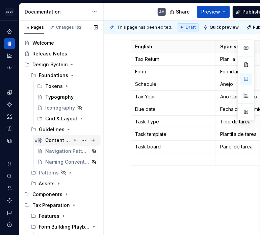
scroll to position [0, 0]
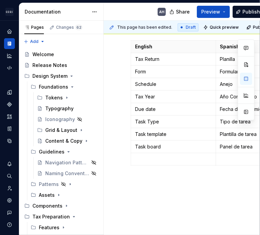
click at [22, 85] on div "Foundations Tokens Typography Iconography Grid & Layout Content & Copy Guidelin…" at bounding box center [61, 140] width 79 height 119
click at [72, 86] on icon "Page tree" at bounding box center [72, 86] width 5 height 5
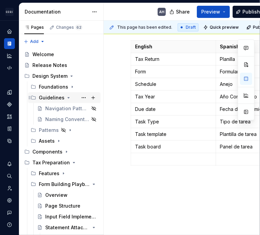
click at [68, 97] on icon "Page tree" at bounding box center [69, 97] width 2 height 1
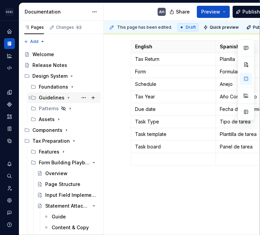
scroll to position [34, 0]
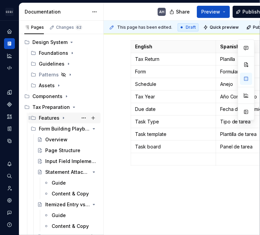
click at [43, 119] on div "Features" at bounding box center [49, 117] width 21 height 7
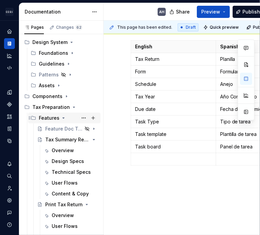
click at [43, 119] on div "Features" at bounding box center [49, 117] width 21 height 7
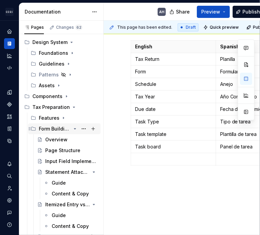
click at [50, 129] on div "Form Building Playbook" at bounding box center [55, 128] width 32 height 7
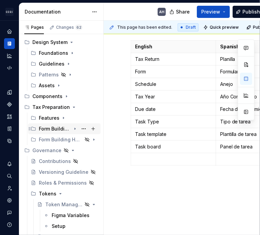
click at [50, 129] on div "Form Building Playbook" at bounding box center [55, 128] width 32 height 7
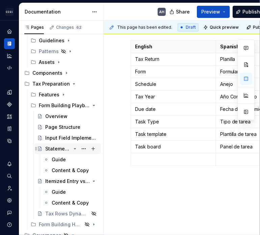
scroll to position [67, 0]
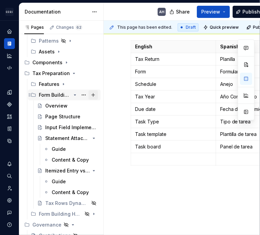
click at [90, 94] on button "Page tree" at bounding box center [92, 94] width 9 height 9
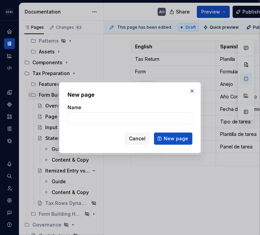
type textarea "*"
type input "H"
click at [95, 117] on input "Hyperlinkes & Redirects" at bounding box center [129, 118] width 125 height 12
type input "Hyperlinks & Redirects"
click at [130, 117] on input "Hyperlinks & Redirects" at bounding box center [129, 118] width 125 height 12
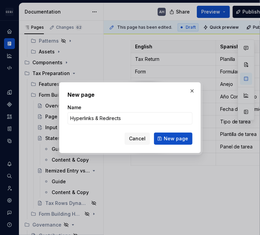
drag, startPoint x: 130, startPoint y: 118, endPoint x: 51, endPoint y: 121, distance: 78.7
click at [51, 121] on div "New page Name Hyperlinks & Redirects Cancel New page" at bounding box center [130, 117] width 260 height 235
click at [142, 139] on span "Cancel" at bounding box center [137, 138] width 17 height 7
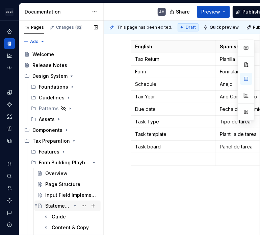
scroll to position [0, 0]
click at [70, 85] on icon "Page tree" at bounding box center [72, 86] width 5 height 5
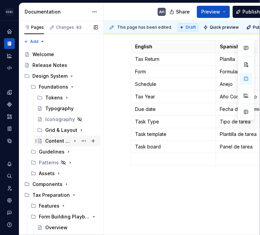
click at [55, 141] on div "Content & Copy" at bounding box center [58, 140] width 26 height 7
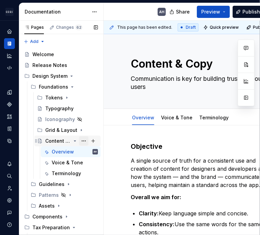
click at [81, 140] on button "Page tree" at bounding box center [83, 140] width 9 height 9
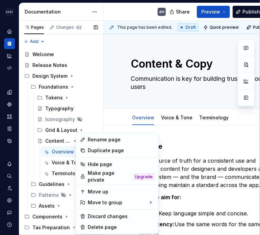
click at [48, 139] on div "Pages Changes 62 Add Accessibility guide for tree Page tree. Navigate the tree …" at bounding box center [61, 129] width 84 height 217
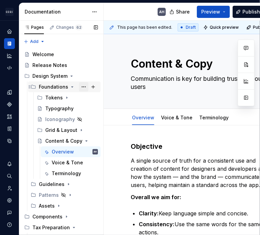
click at [79, 87] on button "Page tree" at bounding box center [83, 86] width 9 height 9
type textarea "*"
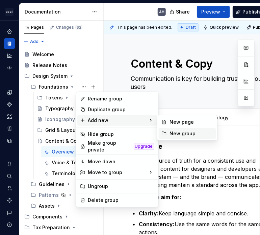
click at [180, 132] on div "New group" at bounding box center [191, 133] width 44 height 7
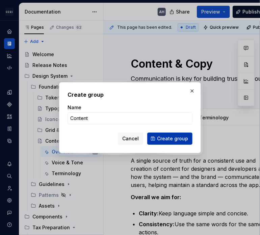
type input "Content"
click at [175, 139] on span "Create group" at bounding box center [172, 138] width 31 height 7
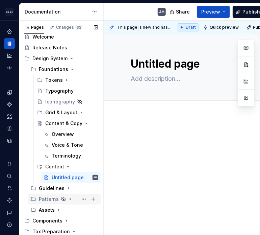
scroll to position [34, 0]
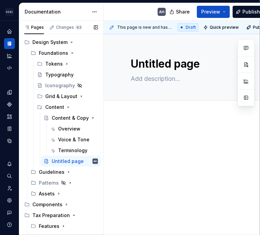
click at [158, 132] on p at bounding box center [205, 136] width 148 height 8
click at [153, 134] on p at bounding box center [205, 136] width 148 height 8
click at [152, 137] on p at bounding box center [205, 136] width 148 height 8
click at [79, 118] on button "Page tree" at bounding box center [83, 117] width 9 height 9
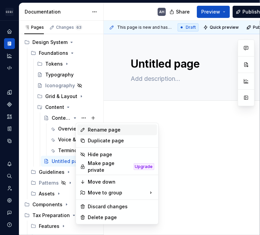
type textarea "*"
click at [93, 131] on div "Rename page" at bounding box center [121, 129] width 66 height 7
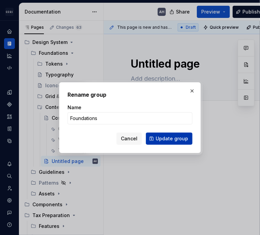
type input "Foundations"
click at [168, 139] on span "Update group" at bounding box center [172, 138] width 32 height 7
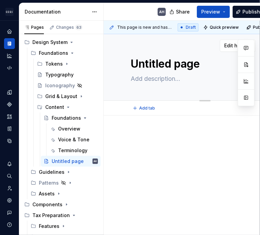
click at [149, 65] on textarea "Untitled page" at bounding box center [203, 64] width 148 height 16
type textarea "*"
type textarea "E"
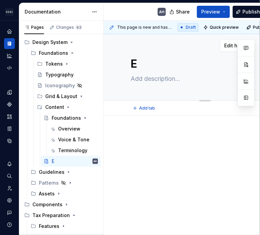
type textarea "*"
type textarea "El"
type textarea "*"
type textarea "Ele"
type textarea "*"
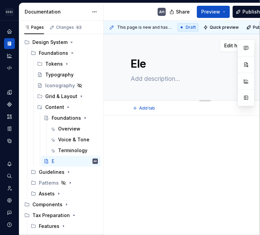
type textarea "Elem"
type textarea "*"
type textarea "Elemen"
type textarea "*"
type textarea "Element"
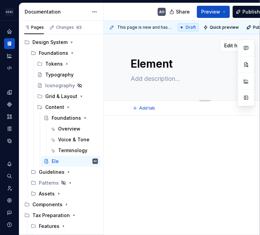
type textarea "*"
type textarea "Elements"
type textarea "*"
type textarea "Elements"
click at [141, 107] on span "Add tab" at bounding box center [147, 107] width 16 height 5
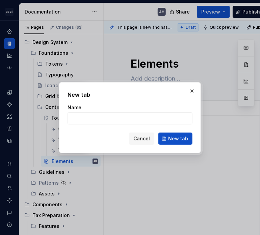
type textarea "*"
type input "Termin"
type textarea "*"
type input "Terminolog"
click button "New tab" at bounding box center [175, 138] width 34 height 12
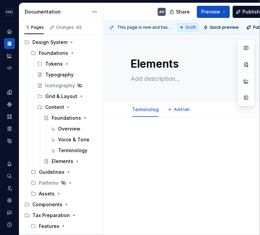
click at [151, 110] on link "Terminolog" at bounding box center [145, 109] width 27 height 6
click at [145, 102] on html "Andúril AH Dataset Expert Tax Documentation AH Share Preview Publish Pages Chan…" at bounding box center [130, 117] width 260 height 235
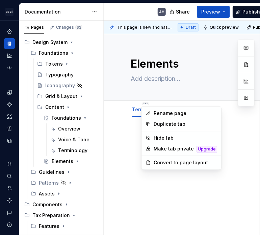
type textarea "*"
click at [158, 114] on div "Rename page" at bounding box center [185, 113] width 63 height 7
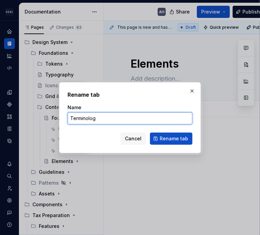
click at [144, 114] on input "Terminolog" at bounding box center [129, 118] width 125 height 12
type input "Terminology"
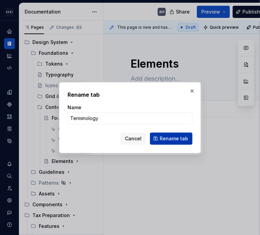
click at [169, 139] on span "Rename tab" at bounding box center [174, 138] width 28 height 7
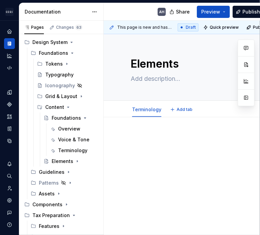
click at [133, 142] on div at bounding box center [205, 146] width 148 height 26
click at [161, 147] on div at bounding box center [205, 146] width 148 height 26
click at [182, 109] on span "Add tab" at bounding box center [184, 109] width 16 height 5
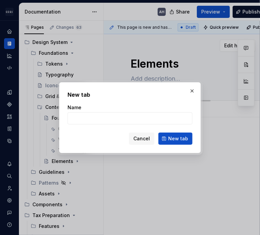
click at [192, 91] on button "button" at bounding box center [191, 90] width 9 height 9
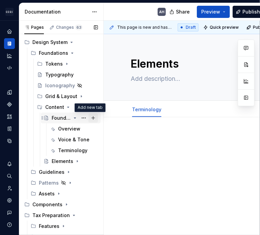
click at [88, 118] on button "Page tree" at bounding box center [92, 117] width 9 height 9
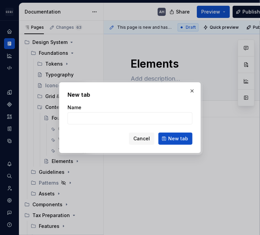
click at [140, 137] on span "Cancel" at bounding box center [141, 138] width 17 height 7
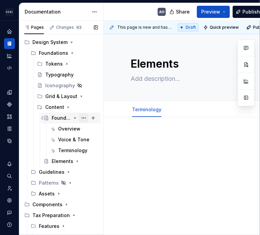
click at [80, 118] on button "Page tree" at bounding box center [83, 117] width 9 height 9
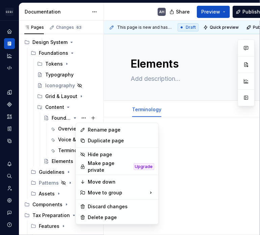
click at [204, 143] on html "Andúril AH Dataset Expert Tax Documentation AH Share Preview Publish Pages Chan…" at bounding box center [130, 117] width 260 height 235
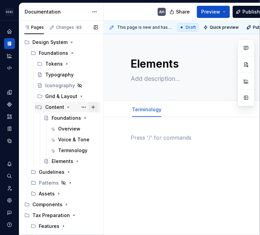
click at [89, 106] on button "Page tree" at bounding box center [92, 106] width 9 height 9
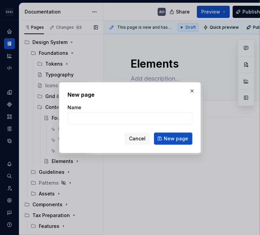
click at [136, 135] on span "Cancel" at bounding box center [137, 138] width 17 height 7
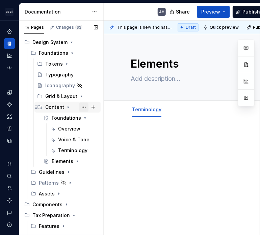
click at [80, 107] on button "Page tree" at bounding box center [83, 106] width 9 height 9
type textarea "*"
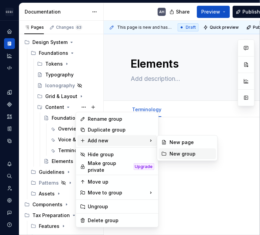
click at [181, 155] on div "New group" at bounding box center [191, 153] width 44 height 7
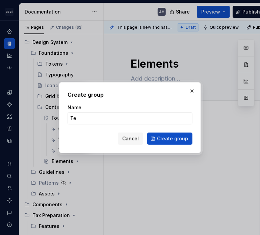
type input "T"
type input "Elements"
click button "Create group" at bounding box center [169, 138] width 45 height 12
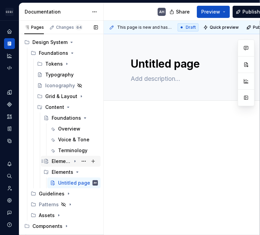
click at [75, 161] on icon "Page tree" at bounding box center [75, 161] width 1 height 2
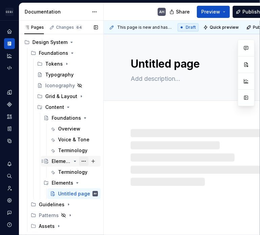
click at [83, 160] on button "Page tree" at bounding box center [83, 160] width 9 height 9
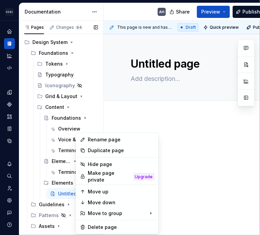
click at [62, 162] on div "Pages Changes 64 Add Accessibility guide for tree Page tree. Navigate the tree …" at bounding box center [61, 129] width 84 height 217
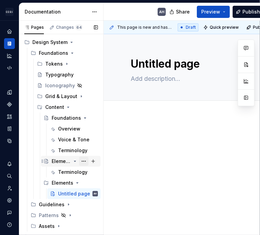
click at [79, 159] on button "Page tree" at bounding box center [83, 160] width 9 height 9
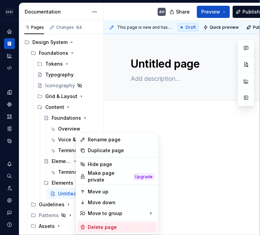
click at [99, 225] on div "Delete page" at bounding box center [121, 226] width 66 height 7
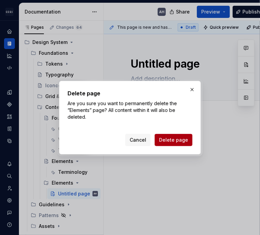
click at [173, 139] on span "Delete page" at bounding box center [173, 139] width 29 height 7
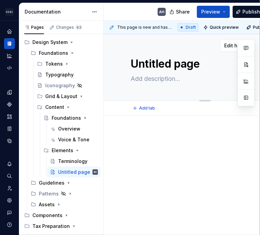
click at [165, 66] on textarea "Untitled page" at bounding box center [203, 64] width 148 height 16
type textarea "*"
type textarea "A"
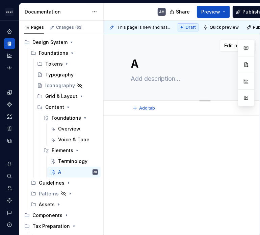
type textarea "*"
type textarea "Ac"
type textarea "*"
type textarea "Act"
type textarea "*"
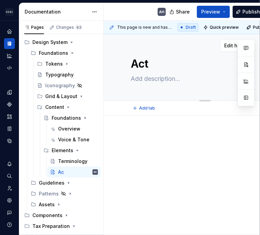
type textarea "Acti"
type textarea "*"
type textarea "Actio"
type textarea "*"
type textarea "Action"
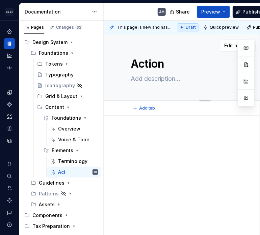
type textarea "*"
type textarea "Actions"
type textarea "*"
type textarea "Actions"
click at [150, 158] on div at bounding box center [205, 149] width 148 height 34
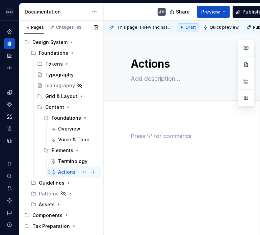
click at [64, 172] on div "Actions" at bounding box center [67, 171] width 18 height 7
click at [72, 150] on icon "Page tree" at bounding box center [74, 149] width 5 height 5
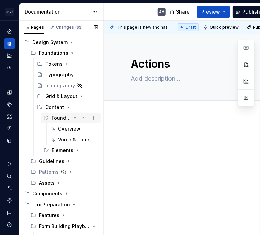
click at [72, 116] on icon "Page tree" at bounding box center [74, 117] width 5 height 5
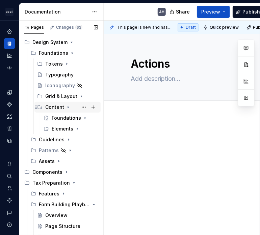
click at [65, 107] on icon "Page tree" at bounding box center [67, 106] width 5 height 5
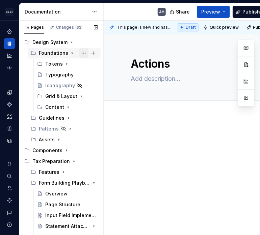
click at [81, 54] on button "Page tree" at bounding box center [83, 52] width 9 height 9
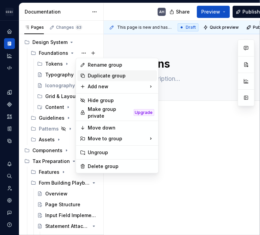
type textarea "*"
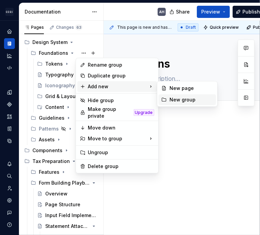
click at [189, 100] on div "New group" at bounding box center [191, 99] width 44 height 7
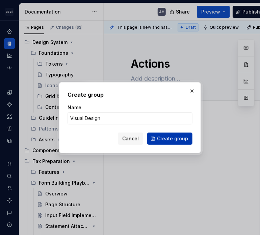
type input "Visual Design"
click at [167, 138] on span "Create group" at bounding box center [172, 138] width 31 height 7
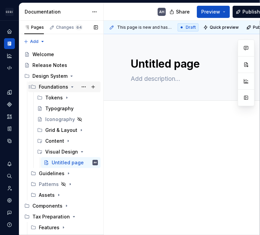
click at [70, 86] on icon "Page tree" at bounding box center [72, 86] width 5 height 5
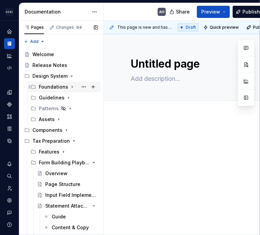
click at [70, 86] on icon "Page tree" at bounding box center [72, 86] width 5 height 5
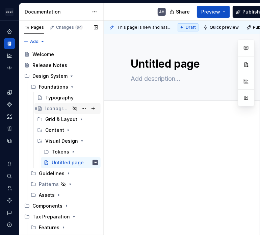
click at [53, 107] on div "Iconography" at bounding box center [57, 108] width 25 height 7
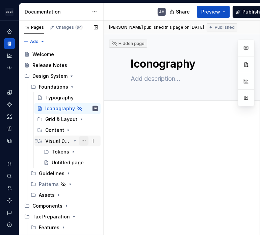
click at [82, 141] on button "Page tree" at bounding box center [83, 140] width 9 height 9
type textarea "*"
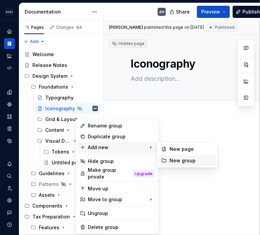
click at [175, 159] on div "New group" at bounding box center [191, 160] width 44 height 7
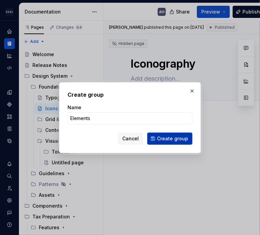
type input "Elements"
click at [160, 138] on span "Create group" at bounding box center [172, 138] width 31 height 7
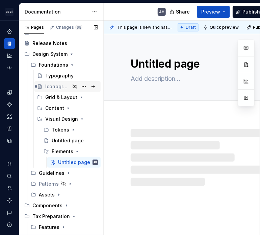
scroll to position [34, 0]
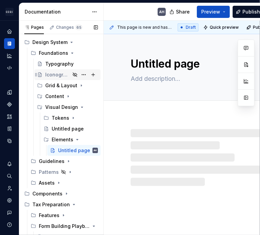
click at [55, 74] on div "Iconography" at bounding box center [57, 74] width 25 height 7
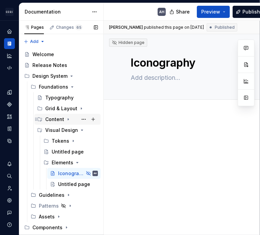
click at [65, 117] on icon "Page tree" at bounding box center [67, 118] width 5 height 5
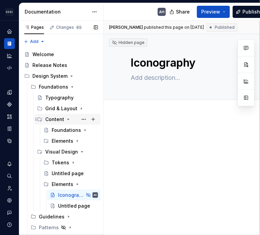
click at [66, 118] on icon "Page tree" at bounding box center [67, 118] width 5 height 5
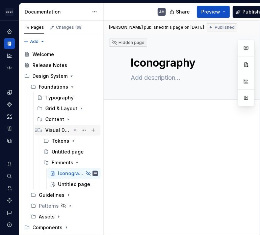
click at [74, 130] on icon "Page tree" at bounding box center [75, 130] width 2 height 1
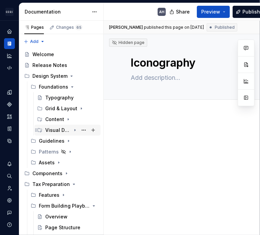
click at [75, 130] on icon "Page tree" at bounding box center [75, 130] width 1 height 2
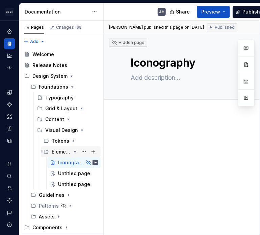
click at [72, 151] on icon "Page tree" at bounding box center [74, 151] width 5 height 5
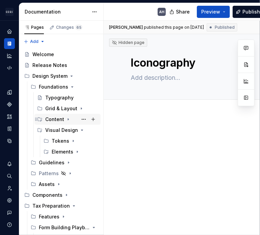
click at [66, 118] on icon "Page tree" at bounding box center [67, 118] width 5 height 5
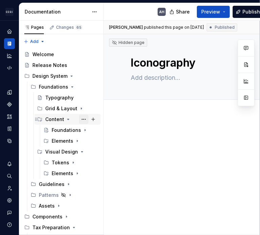
click at [81, 118] on button "Page tree" at bounding box center [83, 118] width 9 height 9
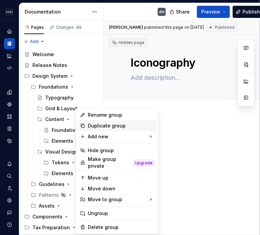
type textarea "*"
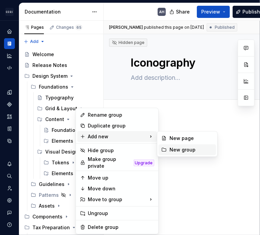
click at [176, 149] on div "New group" at bounding box center [191, 149] width 44 height 7
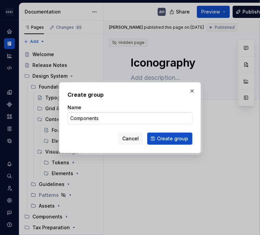
click at [87, 119] on input "Components" at bounding box center [129, 118] width 125 height 12
click at [107, 119] on input "Components" at bounding box center [129, 118] width 125 height 12
type input "Components"
click at [170, 139] on span "Create group" at bounding box center [172, 138] width 31 height 7
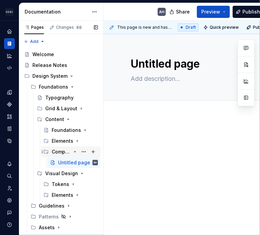
click at [72, 151] on icon "Page tree" at bounding box center [74, 151] width 5 height 5
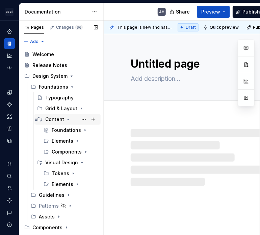
click at [65, 120] on icon "Page tree" at bounding box center [67, 118] width 5 height 5
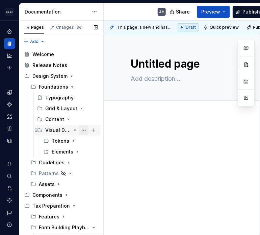
click at [80, 131] on button "Page tree" at bounding box center [83, 129] width 9 height 9
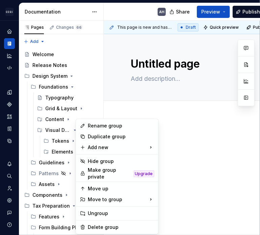
click at [210, 121] on html "Andúril AH Dataset Expert Tax Documentation AH Share Preview Publish Pages Chan…" at bounding box center [130, 117] width 260 height 235
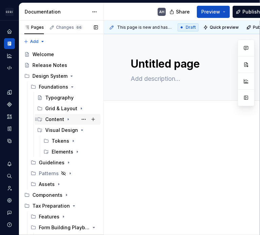
click at [68, 119] on icon "Page tree" at bounding box center [68, 119] width 1 height 2
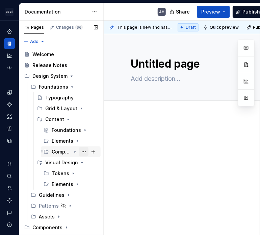
click at [79, 150] on button "Page tree" at bounding box center [83, 151] width 9 height 9
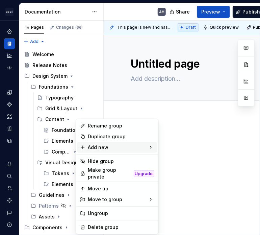
type textarea "*"
click at [114, 128] on div "Rename group" at bounding box center [121, 125] width 66 height 7
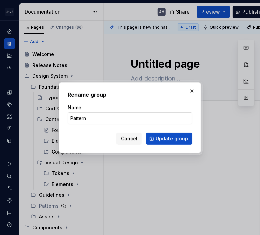
type input "Patterns"
click button "Update group" at bounding box center [169, 138] width 47 height 12
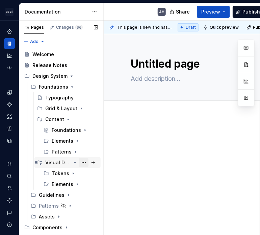
click at [79, 162] on button "Page tree" at bounding box center [83, 162] width 9 height 9
type textarea "*"
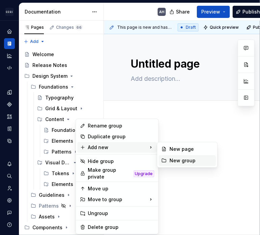
click at [171, 159] on div "New group" at bounding box center [191, 160] width 44 height 7
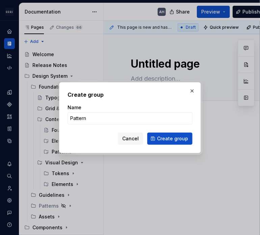
type input "Patterns"
click button "Create group" at bounding box center [169, 138] width 45 height 12
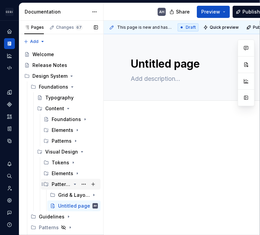
click at [72, 183] on icon "Page tree" at bounding box center [74, 183] width 5 height 5
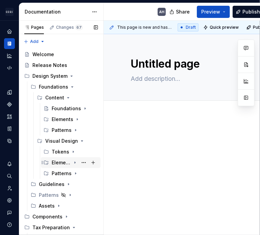
click at [72, 162] on icon "Page tree" at bounding box center [74, 162] width 5 height 5
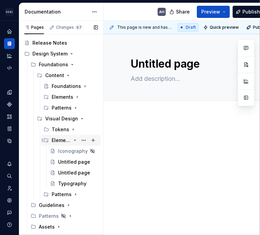
scroll to position [34, 0]
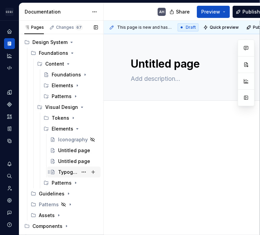
click at [64, 169] on div "Typography" at bounding box center [68, 171] width 20 height 7
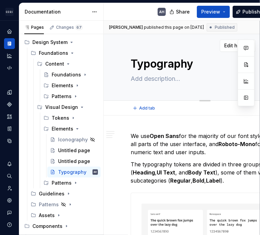
click at [134, 65] on textarea "Typography" at bounding box center [203, 64] width 148 height 16
type textarea "*"
type textarea "FTypography"
type textarea "*"
type textarea "FoTypography"
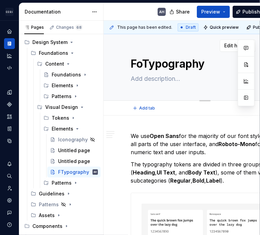
type textarea "*"
type textarea "ForTypography"
type textarea "*"
type textarea "FoTypography"
type textarea "*"
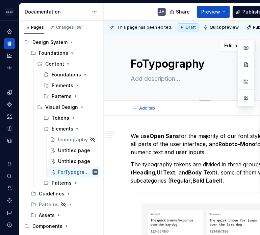
type textarea "FonTypography"
type textarea "*"
type textarea "Fonts Typography"
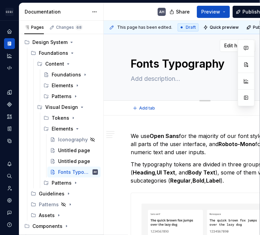
type textarea "*"
type textarea "Fonts & Typography"
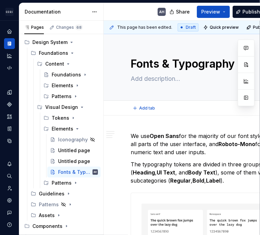
type textarea "*"
type textarea "Fonts & Typography"
click at [133, 136] on p "We use Open Sans for the majority of our font styles, in all parts of the user …" at bounding box center [205, 144] width 148 height 24
click at [162, 67] on textarea "Fonts & Typography" at bounding box center [203, 64] width 148 height 16
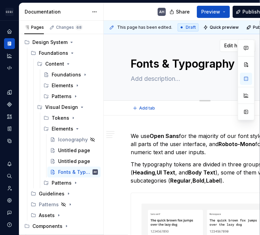
click at [153, 72] on div "Fonts & Typography" at bounding box center [205, 67] width 148 height 66
click at [159, 65] on textarea "Fonts & Typography" at bounding box center [203, 64] width 148 height 16
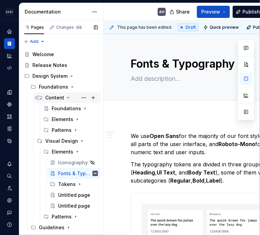
click at [66, 97] on icon "Page tree" at bounding box center [67, 97] width 5 height 5
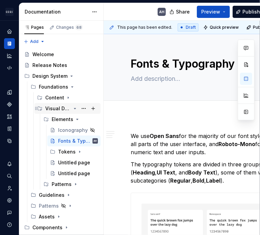
click at [72, 108] on icon "Page tree" at bounding box center [74, 108] width 5 height 5
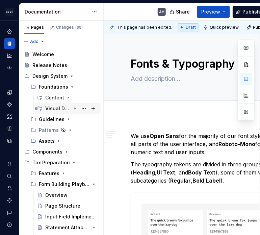
click at [75, 109] on icon "Page tree" at bounding box center [75, 109] width 1 height 2
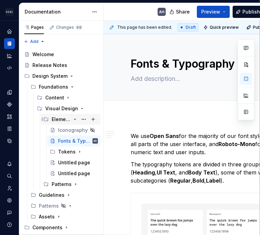
click at [72, 120] on icon "Page tree" at bounding box center [74, 118] width 5 height 5
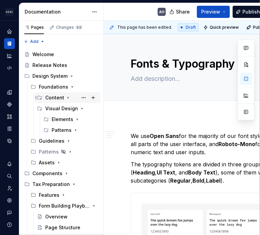
click at [68, 97] on icon "Page tree" at bounding box center [67, 97] width 5 height 5
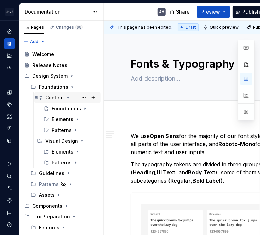
click at [66, 97] on icon "Page tree" at bounding box center [67, 97] width 5 height 5
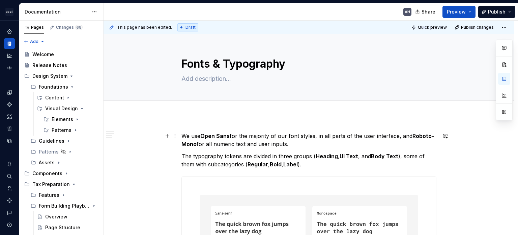
click at [197, 138] on p "We use Open Sans for the majority of our font styles, in all parts of the user …" at bounding box center [309, 140] width 255 height 16
type textarea "*"
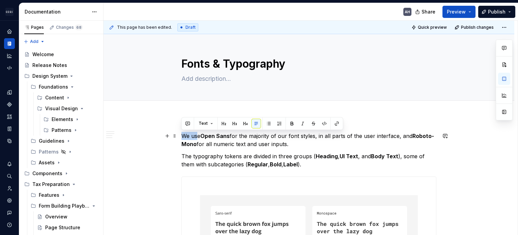
drag, startPoint x: 198, startPoint y: 136, endPoint x: 182, endPoint y: 134, distance: 16.9
click at [182, 134] on p "We use Open Sans for the majority of our font styles, in all parts of the user …" at bounding box center [309, 140] width 255 height 16
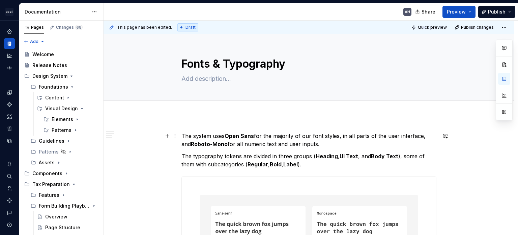
click at [290, 137] on p "The system uses Open Sans for the majority of our font styles, in all parts of …" at bounding box center [309, 140] width 255 height 16
click at [203, 142] on p "The system uses Open Sans as the primary font style, in all parts of the user i…" at bounding box center [309, 140] width 255 height 16
click at [204, 143] on p "The system uses Open Sans as the primary font style, in all parts of the user i…" at bounding box center [309, 140] width 255 height 16
click at [229, 156] on p "The typography tokens are divided in three groups ( Heading , UI Text , and Bod…" at bounding box center [309, 160] width 255 height 16
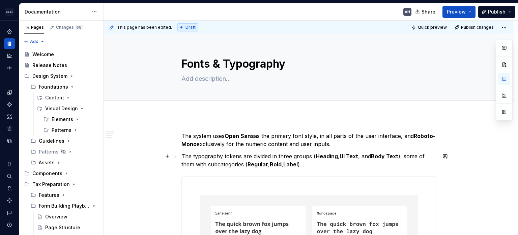
click at [229, 156] on p "The typography tokens are divided in three groups ( Heading , UI Text , and Bod…" at bounding box center [309, 160] width 255 height 16
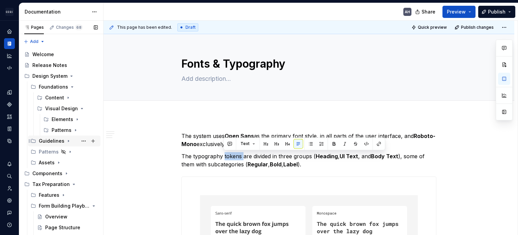
click at [66, 140] on icon "Page tree" at bounding box center [68, 140] width 5 height 5
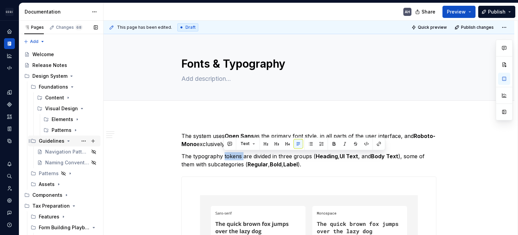
click at [67, 140] on icon "Page tree" at bounding box center [68, 140] width 5 height 5
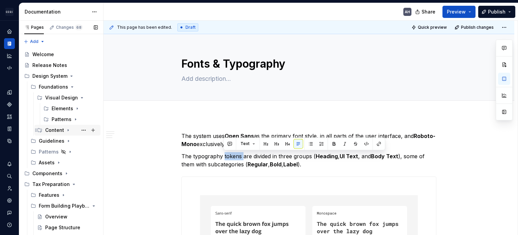
click at [68, 129] on icon "Page tree" at bounding box center [67, 129] width 5 height 5
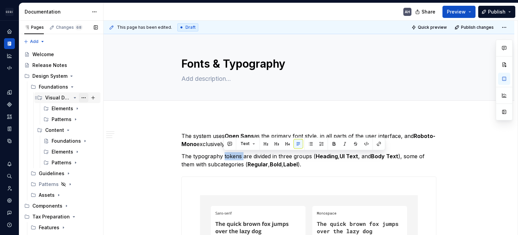
click at [79, 98] on button "Page tree" at bounding box center [83, 97] width 9 height 9
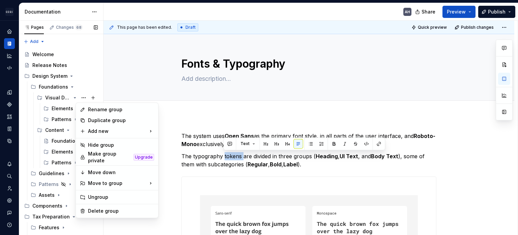
click at [53, 141] on div "Pages Changes 68 Add Accessibility guide for tree Page tree. Navigate the tree …" at bounding box center [61, 129] width 84 height 217
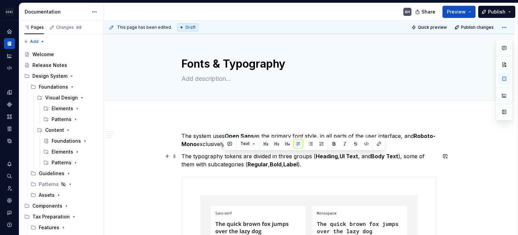
click at [349, 176] on div "**********" at bounding box center [309, 232] width 255 height 112
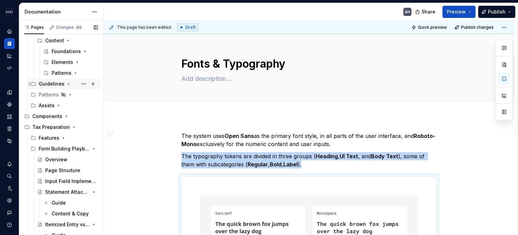
scroll to position [101, 0]
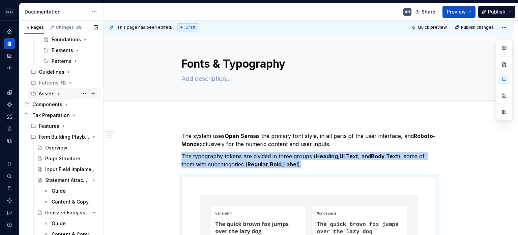
drag, startPoint x: 58, startPoint y: 91, endPoint x: 60, endPoint y: 98, distance: 6.6
click at [58, 91] on icon "Page tree" at bounding box center [58, 93] width 5 height 5
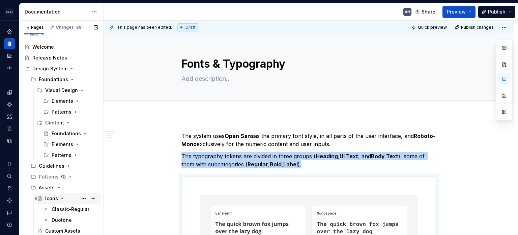
scroll to position [0, 0]
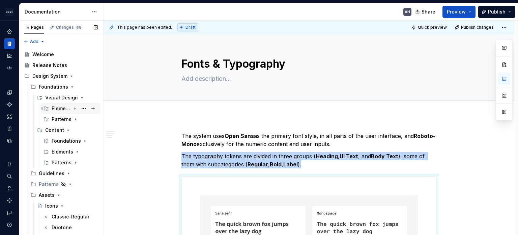
click at [72, 109] on icon "Page tree" at bounding box center [74, 108] width 5 height 5
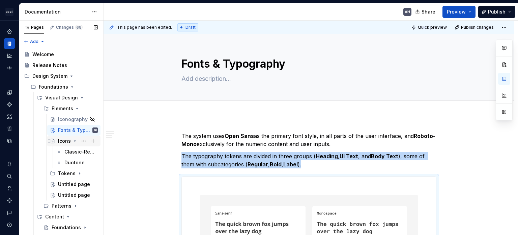
click at [72, 139] on icon "Page tree" at bounding box center [74, 140] width 5 height 5
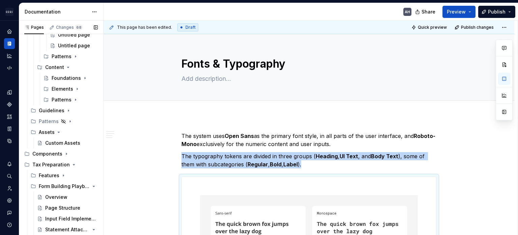
scroll to position [135, 0]
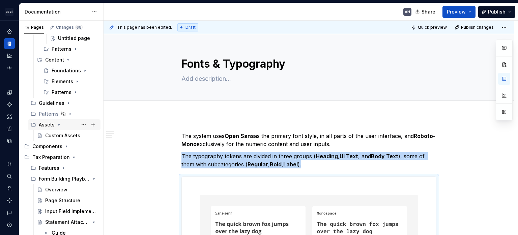
click at [56, 124] on icon "Page tree" at bounding box center [58, 124] width 5 height 5
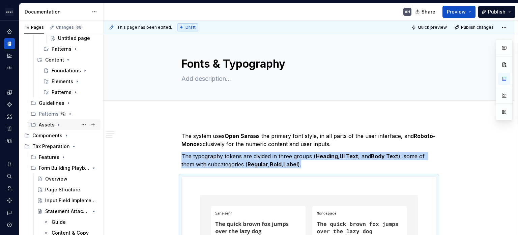
click at [56, 124] on icon "Page tree" at bounding box center [58, 124] width 5 height 5
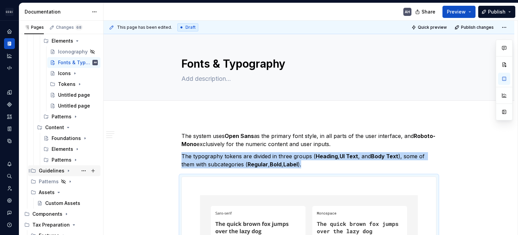
scroll to position [101, 0]
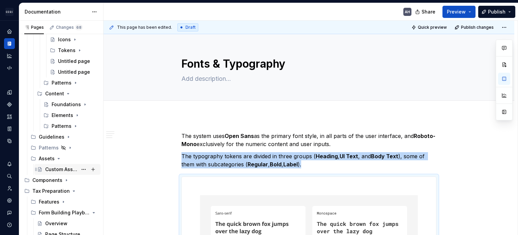
click at [52, 169] on div "Custom Assets" at bounding box center [61, 169] width 32 height 7
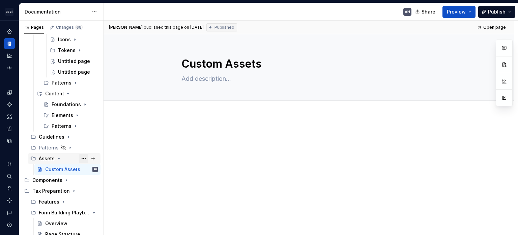
click at [81, 157] on button "Page tree" at bounding box center [83, 158] width 9 height 9
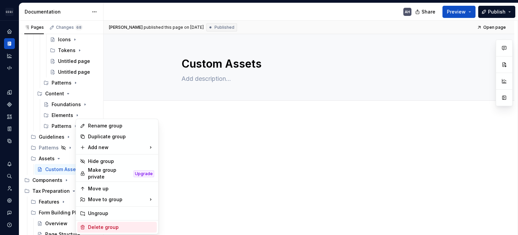
click at [109, 224] on div "Delete group" at bounding box center [121, 226] width 66 height 7
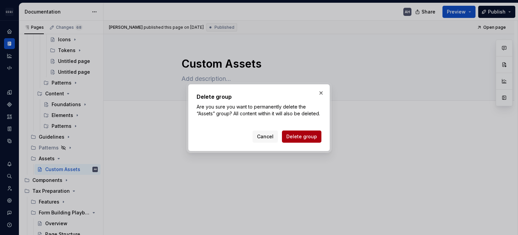
click at [298, 134] on span "Delete group" at bounding box center [302, 136] width 31 height 7
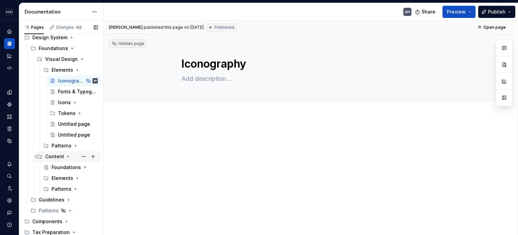
scroll to position [39, 0]
click at [65, 101] on div "Icons" at bounding box center [64, 102] width 13 height 7
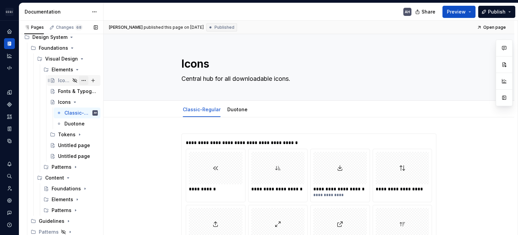
click at [81, 80] on button "Page tree" at bounding box center [83, 80] width 9 height 9
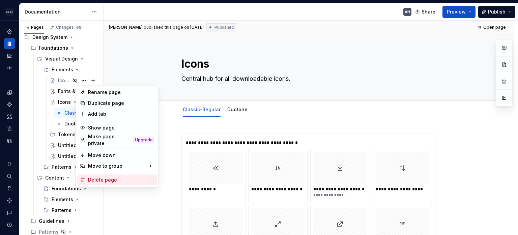
click at [107, 178] on div "Delete page" at bounding box center [121, 179] width 66 height 7
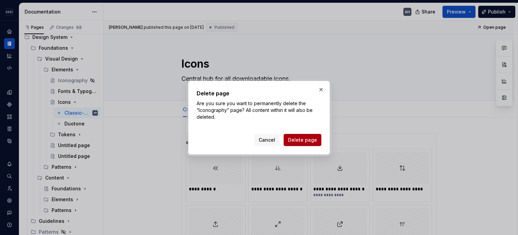
click at [309, 142] on span "Delete page" at bounding box center [302, 139] width 29 height 7
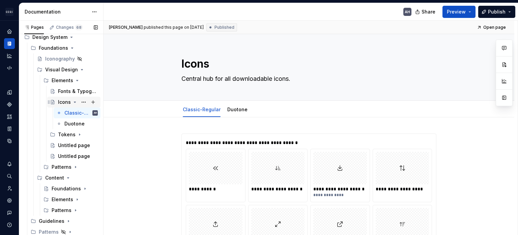
click at [72, 100] on icon "Page tree" at bounding box center [74, 101] width 5 height 5
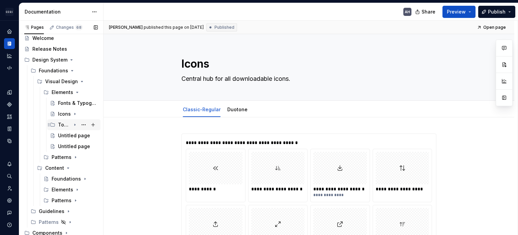
scroll to position [16, 0]
click at [72, 94] on icon "Page tree" at bounding box center [74, 92] width 5 height 5
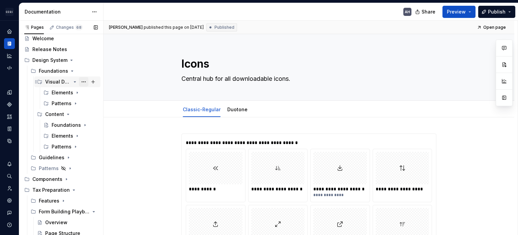
click at [81, 81] on button "Page tree" at bounding box center [83, 81] width 9 height 9
type textarea "*"
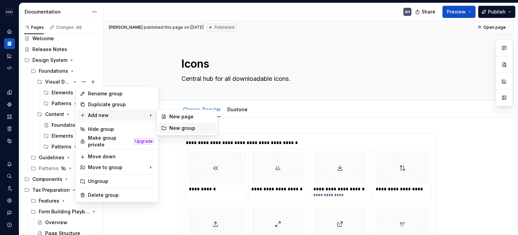
click at [185, 127] on div "New group" at bounding box center [191, 128] width 44 height 7
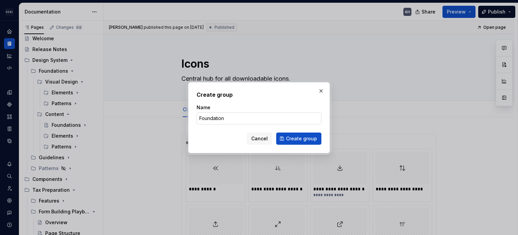
type input "Foundations"
click button "Create group" at bounding box center [298, 138] width 45 height 12
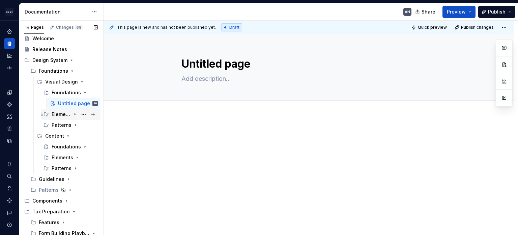
click at [72, 113] on icon "Page tree" at bounding box center [74, 113] width 5 height 5
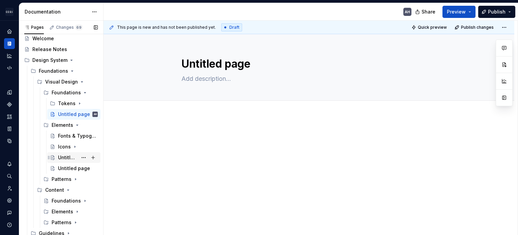
click at [63, 156] on div "Untitled page" at bounding box center [68, 157] width 20 height 7
click at [79, 159] on button "Page tree" at bounding box center [83, 157] width 9 height 9
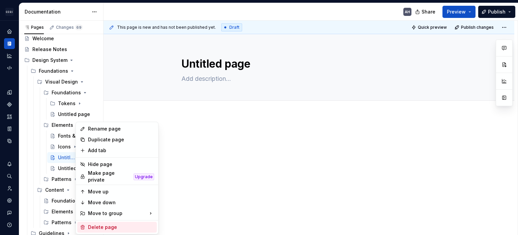
click at [105, 224] on div "Delete page" at bounding box center [121, 226] width 66 height 7
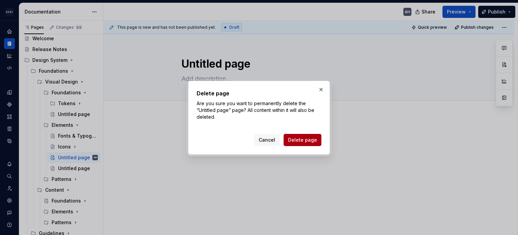
click at [310, 138] on span "Delete page" at bounding box center [302, 139] width 29 height 7
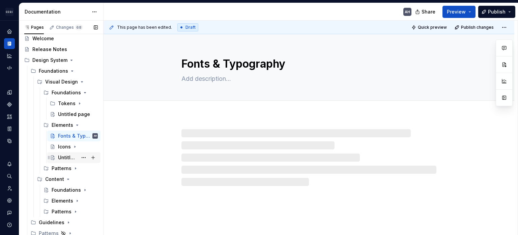
click at [63, 155] on div "Untitled page" at bounding box center [68, 157] width 20 height 7
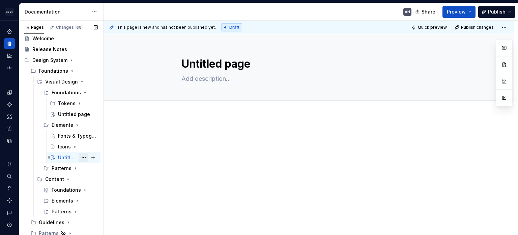
click at [79, 158] on button "Page tree" at bounding box center [83, 157] width 9 height 9
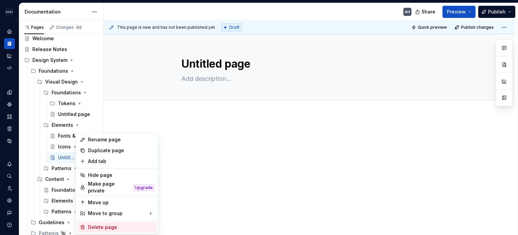
click at [120, 223] on div "Delete page" at bounding box center [121, 226] width 66 height 7
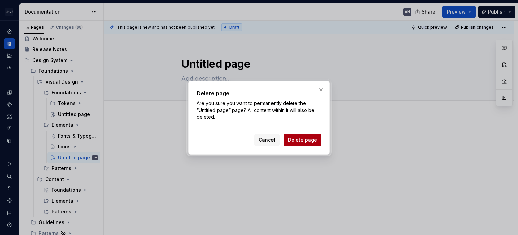
click at [301, 142] on span "Delete page" at bounding box center [302, 139] width 29 height 7
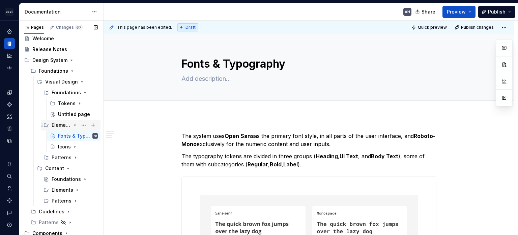
click at [74, 125] on icon "Page tree" at bounding box center [75, 125] width 2 height 1
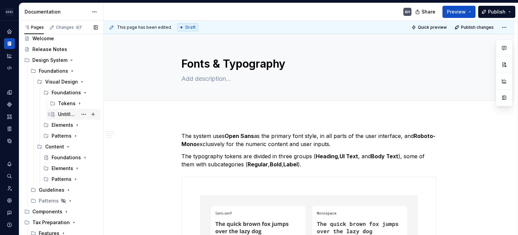
click at [62, 115] on div "Untitled page" at bounding box center [68, 114] width 20 height 7
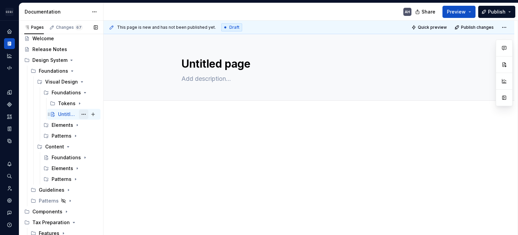
click at [80, 114] on button "Page tree" at bounding box center [83, 113] width 9 height 9
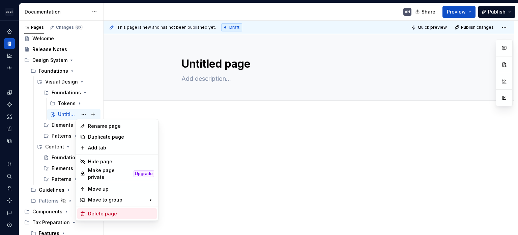
click at [107, 208] on div "Delete page" at bounding box center [117, 213] width 80 height 11
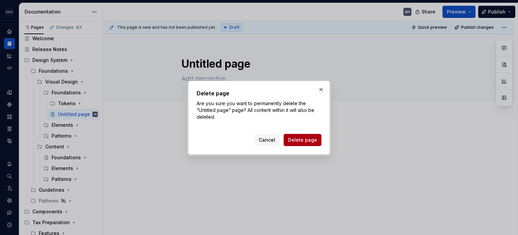
click at [306, 145] on button "Delete page" at bounding box center [303, 140] width 38 height 12
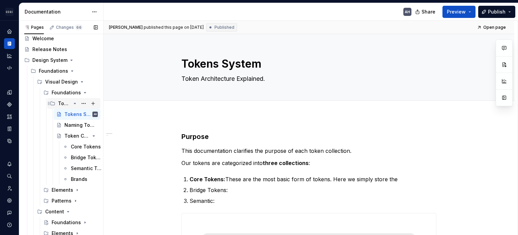
click at [73, 102] on icon "Page tree" at bounding box center [74, 103] width 5 height 5
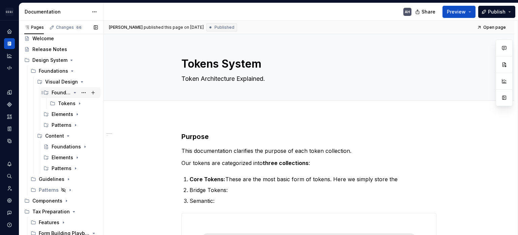
click at [74, 92] on icon "Page tree" at bounding box center [75, 92] width 2 height 1
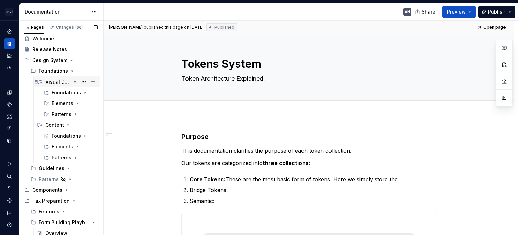
click at [72, 83] on icon "Page tree" at bounding box center [74, 81] width 5 height 5
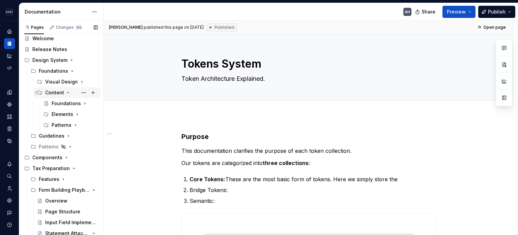
click at [66, 91] on icon "Page tree" at bounding box center [67, 92] width 5 height 5
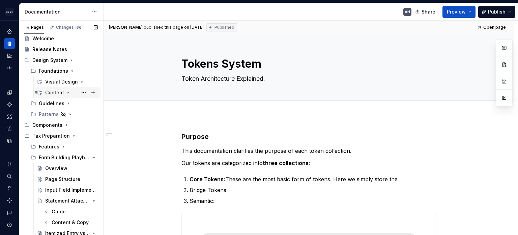
click at [66, 91] on icon "Page tree" at bounding box center [67, 92] width 5 height 5
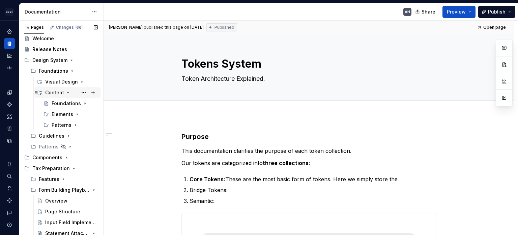
click at [66, 91] on icon "Page tree" at bounding box center [67, 92] width 5 height 5
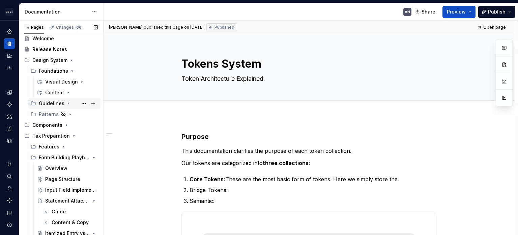
click at [68, 103] on icon "Page tree" at bounding box center [68, 104] width 1 height 2
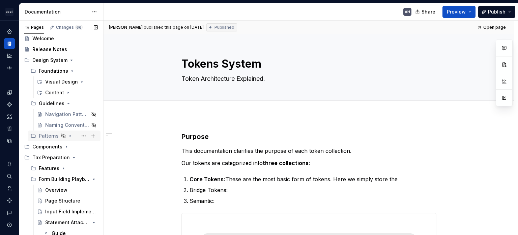
click at [70, 136] on icon "Page tree" at bounding box center [70, 136] width 1 height 2
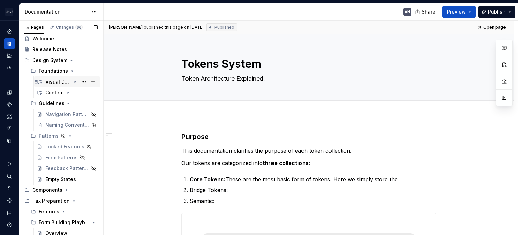
click at [75, 81] on icon "Page tree" at bounding box center [75, 82] width 1 height 2
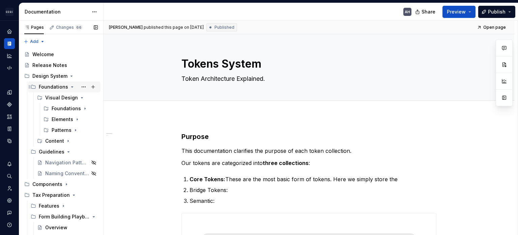
click at [70, 86] on icon "Page tree" at bounding box center [72, 86] width 5 height 5
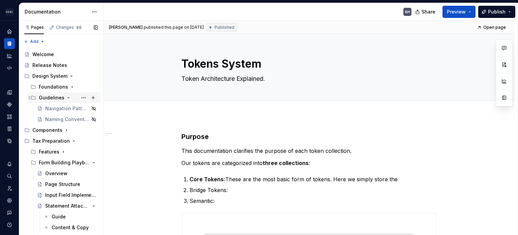
click at [66, 97] on icon "Page tree" at bounding box center [68, 97] width 5 height 5
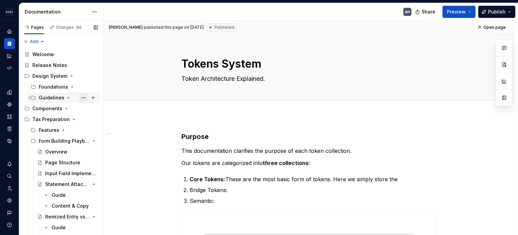
click at [79, 97] on button "Page tree" at bounding box center [83, 97] width 9 height 9
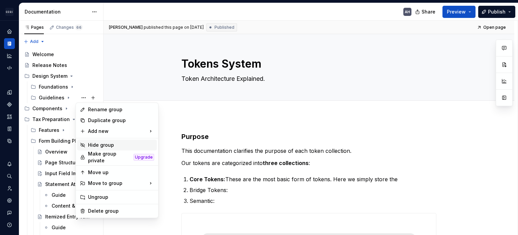
click at [107, 145] on div "Hide group" at bounding box center [121, 144] width 66 height 7
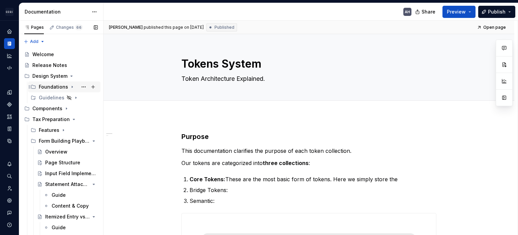
click at [70, 86] on icon "Page tree" at bounding box center [72, 86] width 5 height 5
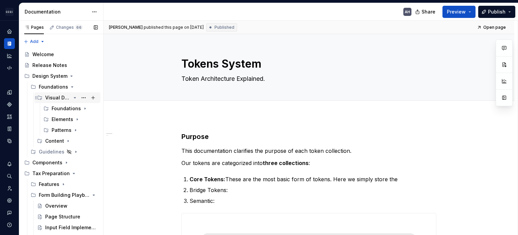
click at [72, 97] on icon "Page tree" at bounding box center [74, 97] width 5 height 5
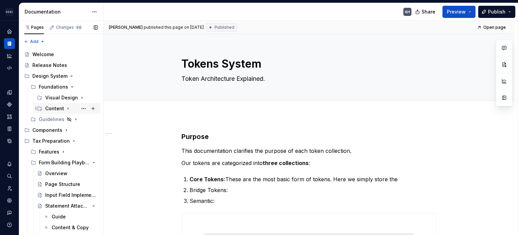
click at [65, 108] on icon "Page tree" at bounding box center [67, 108] width 5 height 5
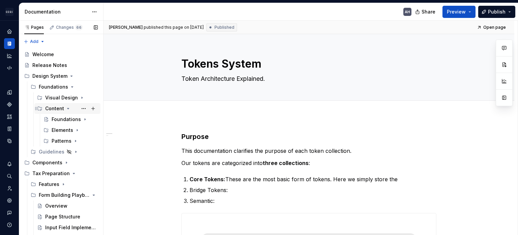
click at [67, 108] on icon "Page tree" at bounding box center [68, 108] width 2 height 1
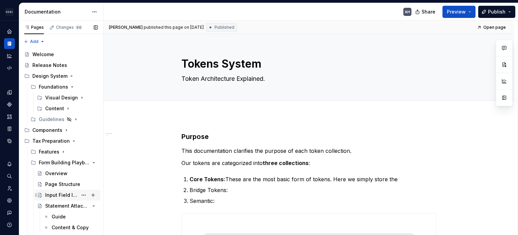
click at [63, 196] on div "Input Field Implementation" at bounding box center [61, 194] width 32 height 7
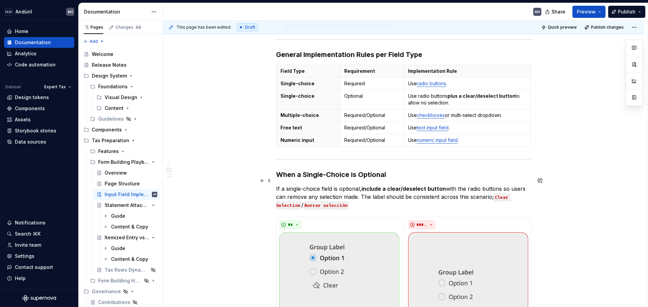
scroll to position [236, 0]
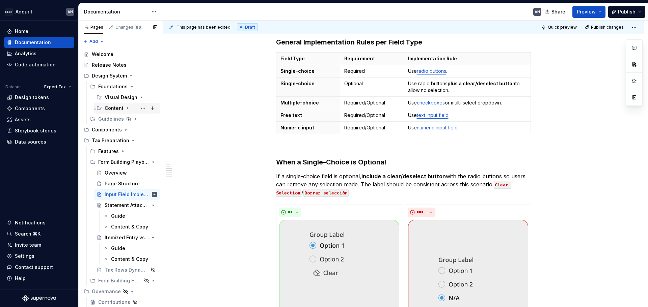
click at [126, 108] on icon "Page tree" at bounding box center [127, 108] width 5 height 5
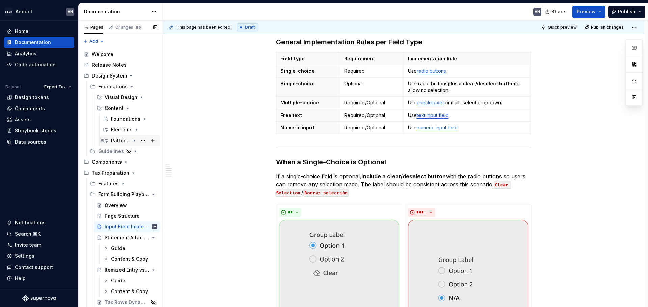
click at [132, 139] on icon "Page tree" at bounding box center [134, 140] width 5 height 5
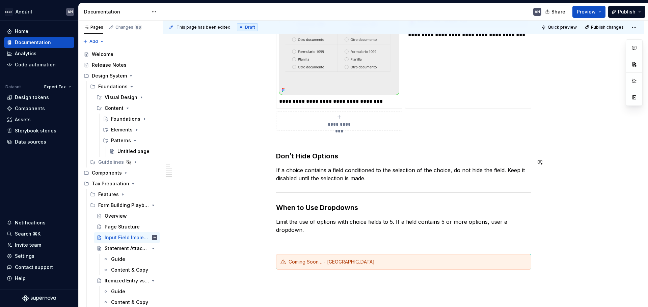
scroll to position [911, 0]
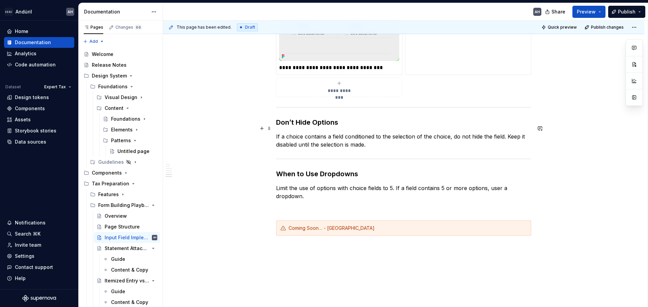
click at [371, 135] on p "If a choice contains a field conditioned to the selection of the choice, do not…" at bounding box center [403, 141] width 255 height 16
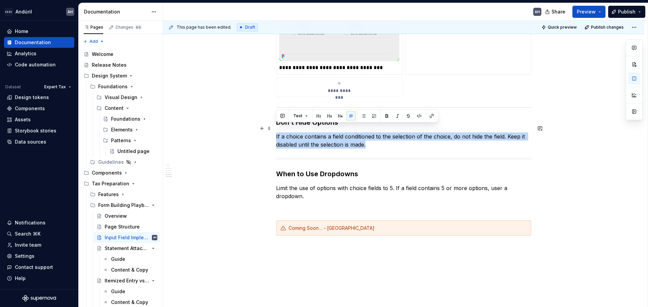
drag, startPoint x: 429, startPoint y: 138, endPoint x: 278, endPoint y: 129, distance: 151.1
copy p "If a choice contains a field conditioned to the selection of the choice, do not…"
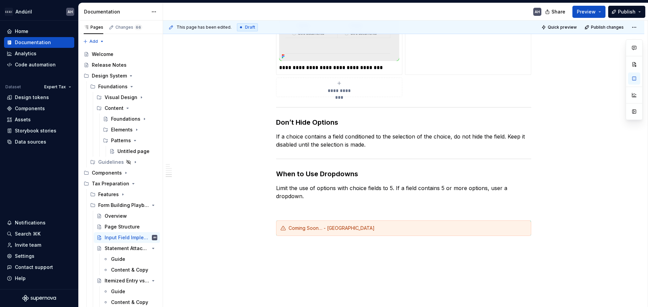
type textarea "*"
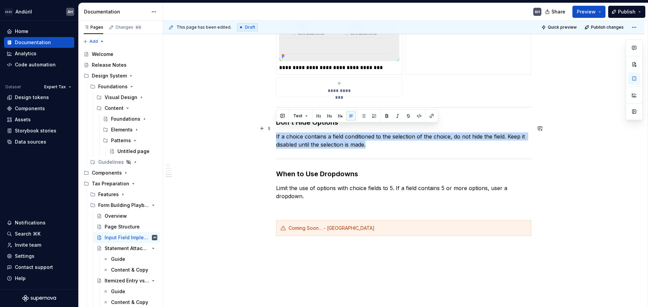
drag, startPoint x: 370, startPoint y: 136, endPoint x: 276, endPoint y: 129, distance: 94.1
click at [276, 133] on p "If a choice contains a field conditioned to the selection of the choice, do not…" at bounding box center [403, 141] width 255 height 16
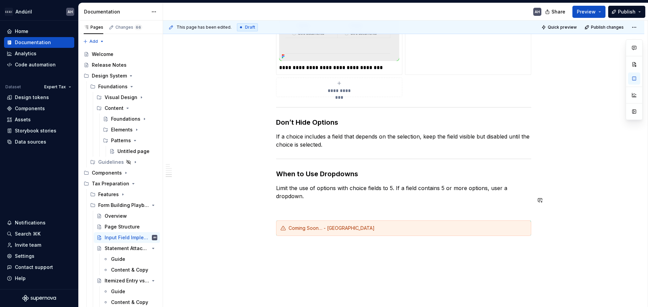
click at [269, 221] on span at bounding box center [269, 220] width 5 height 9
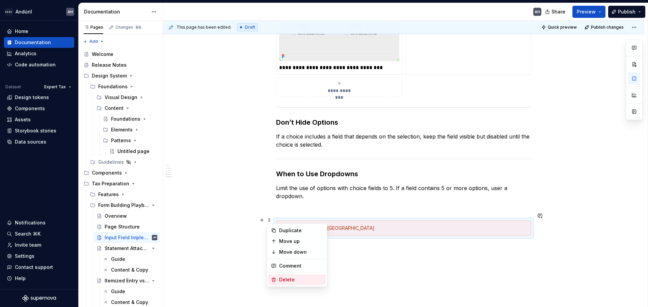
click at [288, 234] on div "Delete" at bounding box center [301, 280] width 44 height 7
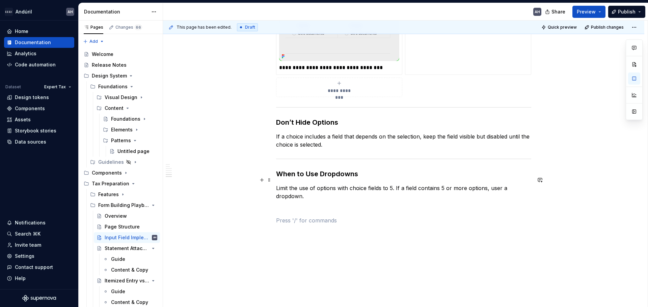
click at [323, 192] on p "Limit the use of options with choice fields to 5. If a field contains 5 or more…" at bounding box center [403, 192] width 255 height 16
click at [324, 184] on p "Limit the use of options with choice fields to 5. If a field contains 5 or more…" at bounding box center [403, 192] width 255 height 16
click at [374, 184] on p "Limit the use of options with choice fields to 5. If a field contains 5 or more…" at bounding box center [403, 192] width 255 height 16
click at [395, 184] on p "Limit the use of options with choice fields to 5. If a field contains 5 or more…" at bounding box center [403, 192] width 255 height 16
click at [396, 184] on p "Limit the use of options with choice fields to 5. If a field contains 5 or more…" at bounding box center [403, 192] width 255 height 16
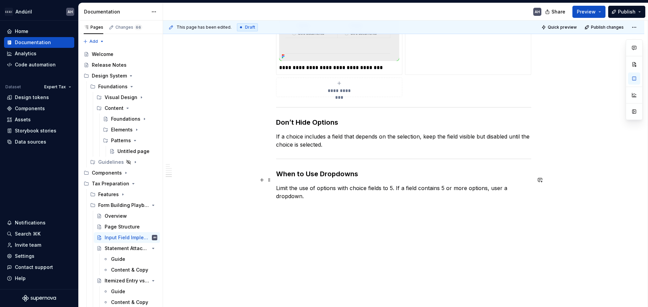
click at [500, 184] on p "Limit the use of options with choice fields to 5. If a field contains 5 or more…" at bounding box center [403, 192] width 255 height 16
drag, startPoint x: 278, startPoint y: 186, endPoint x: 256, endPoint y: 181, distance: 22.4
copy p "Limit the use of options with choice fields to 5. If a field contains 5 or more…"
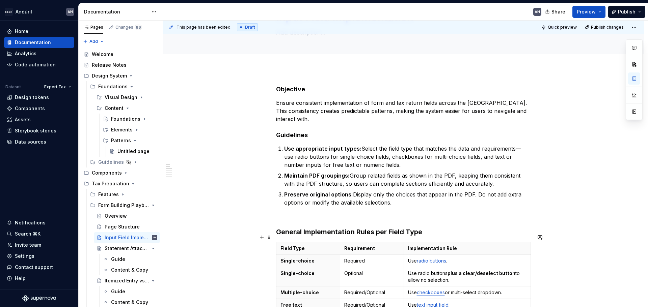
scroll to position [0, 0]
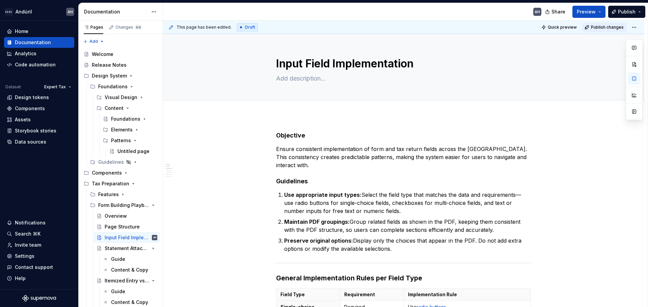
click at [518, 26] on span "Publish changes" at bounding box center [607, 27] width 33 height 5
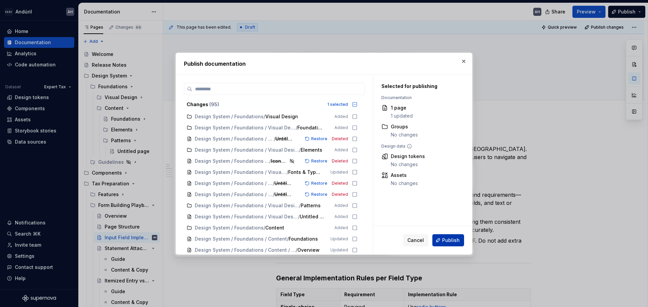
click at [444, 234] on span "Publish" at bounding box center [451, 240] width 18 height 7
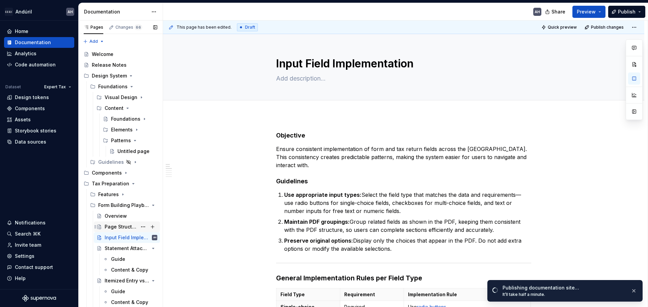
click at [118, 226] on div "Page Structure" at bounding box center [121, 227] width 32 height 7
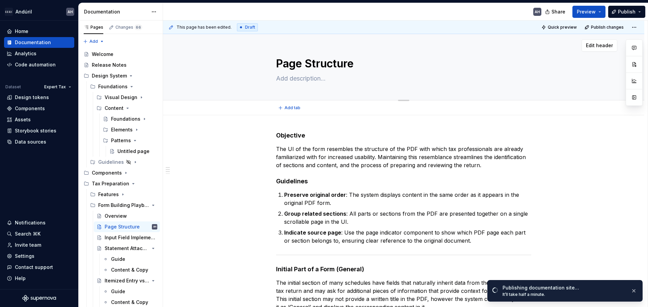
click at [282, 64] on textarea "Page Structure" at bounding box center [402, 64] width 255 height 16
click at [283, 64] on textarea "Page Structure" at bounding box center [402, 64] width 255 height 16
click at [285, 63] on textarea "Page Structure" at bounding box center [402, 64] width 255 height 16
type textarea "*"
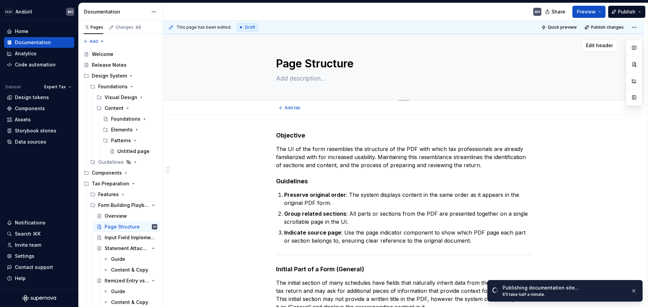
type textarea "RStructure"
type textarea "*"
type textarea "ReStructure"
type textarea "*"
type textarea "RetStructure"
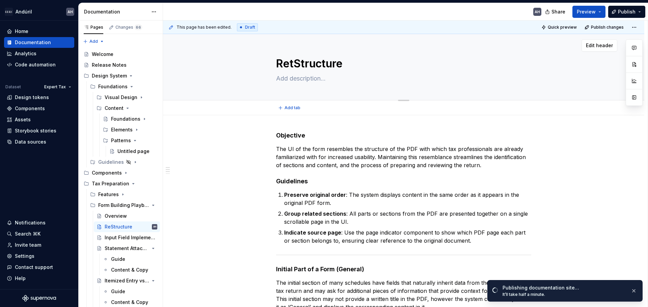
type textarea "*"
type textarea "RetuStructure"
type textarea "*"
type textarea "ReturStructure"
type textarea "*"
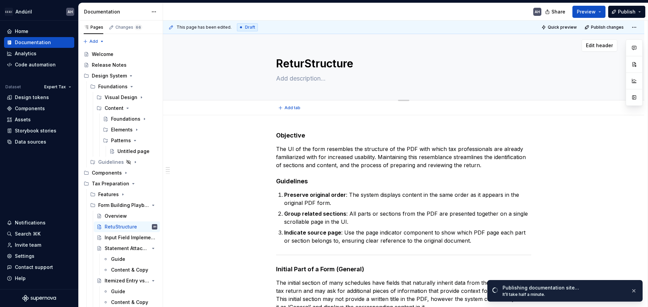
type textarea "ReturnStructure"
type textarea "*"
type textarea "Return Structure"
type textarea "*"
type textarea "Return CStructure"
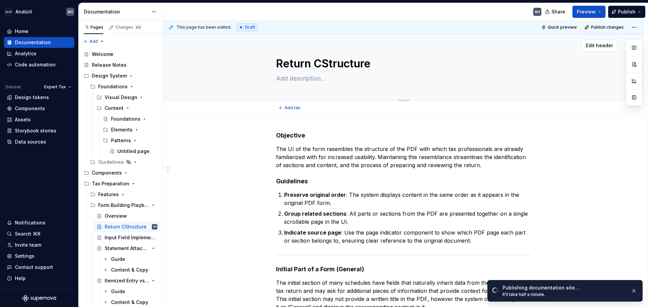
type textarea "*"
type textarea "Return CnStructure"
type textarea "*"
type textarea "Return CStructure"
type textarea "*"
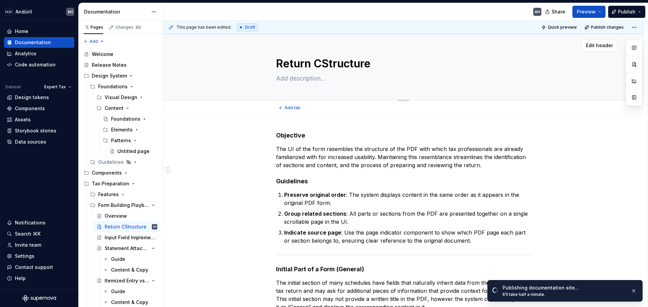
type textarea "Return CoStructure"
type textarea "*"
type textarea "Return ConStructure"
type textarea "*"
type textarea "Return ContStructure"
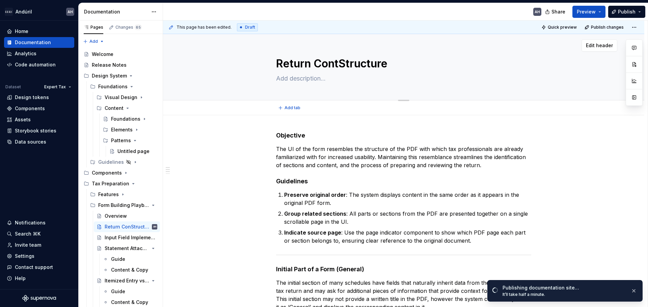
type textarea "*"
type textarea "Return ContnStructure"
type textarea "*"
type textarea "Return ContneStructure"
type textarea "*"
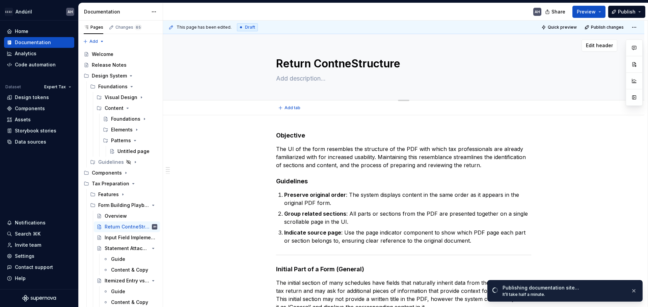
type textarea "Return ContnStructure"
type textarea "*"
type textarea "Return ContStructure"
type textarea "*"
type textarea "Return ConStructure"
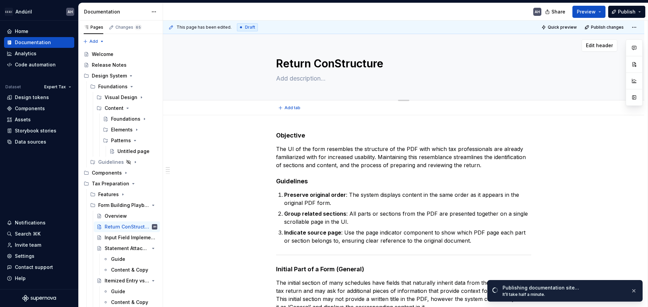
type textarea "*"
type textarea "Return CoStructure"
type textarea "*"
type textarea "Return CStructure"
type textarea "*"
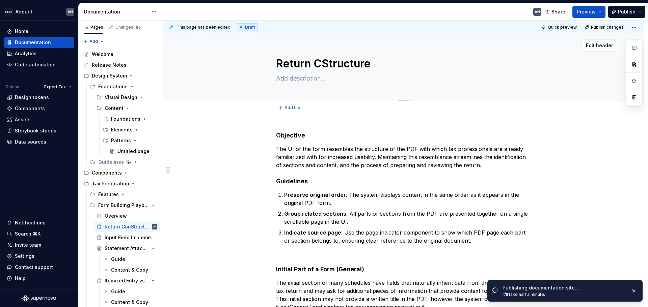
type textarea "Return Structure"
type textarea "*"
type textarea "ReturnStructure"
type textarea "*"
type textarea "ReStructure"
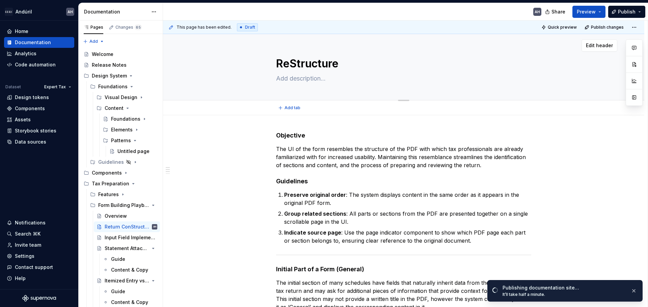
type textarea "*"
type textarea "RStructure"
type textarea "*"
type textarea "Structure"
type textarea "*"
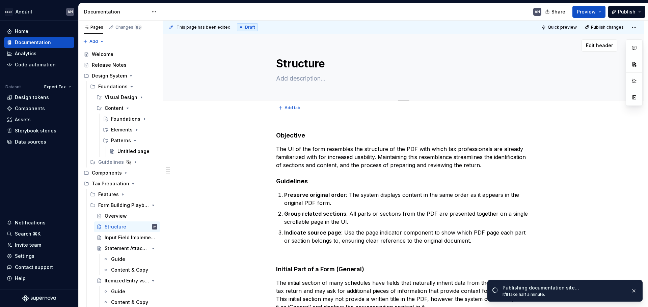
type textarea "CStructure"
type textarea "*"
type textarea "CoStructure"
type textarea "*"
type textarea "ConStructure"
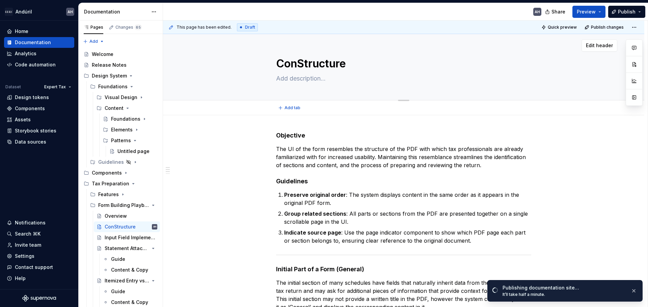
type textarea "*"
type textarea "ContStructure"
type textarea "*"
type textarea "ConteStructure"
type textarea "*"
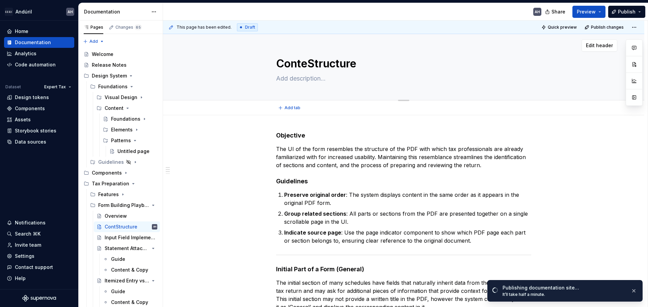
type textarea "ContenStructure"
type textarea "*"
type textarea "ContentStructure"
type textarea "*"
type textarea "Content Structure"
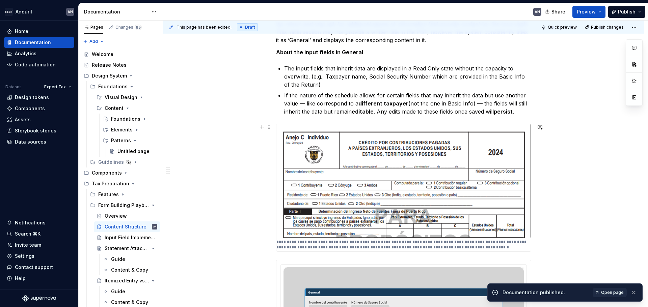
scroll to position [270, 0]
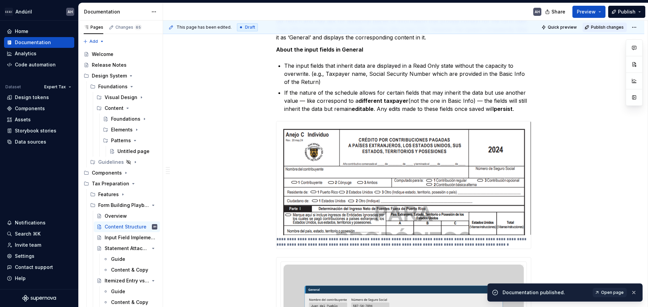
type textarea "*"
type textarea "Content Structure"
click at [518, 29] on span "Publish changes" at bounding box center [607, 27] width 33 height 5
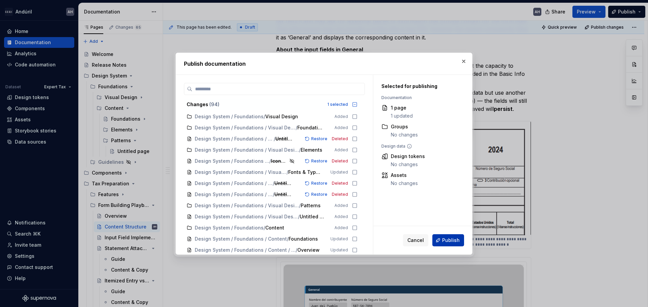
click at [454, 234] on span "Publish" at bounding box center [451, 240] width 18 height 7
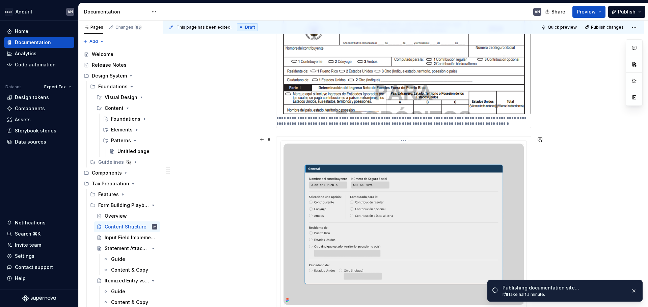
scroll to position [385, 0]
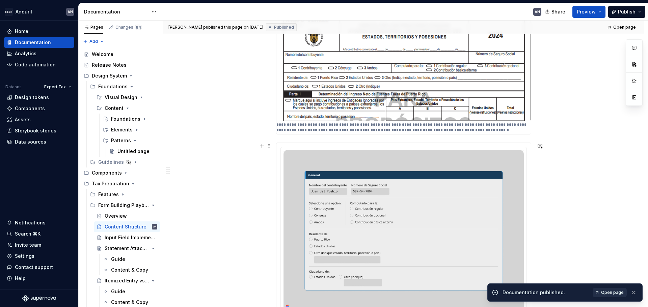
click at [518, 234] on span "Open page" at bounding box center [612, 292] width 23 height 5
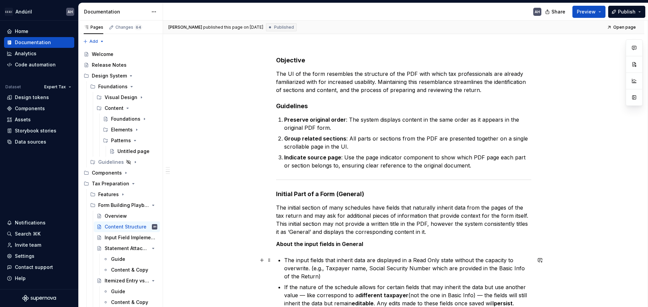
scroll to position [0, 0]
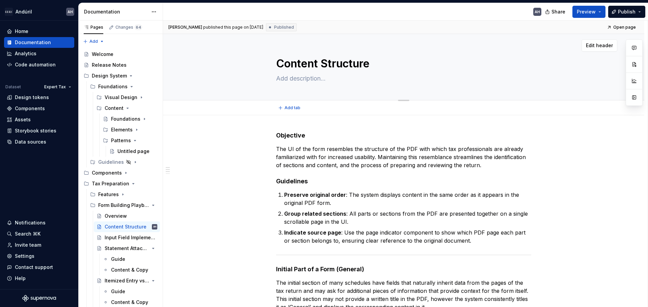
click at [313, 53] on div "Content Structure" at bounding box center [403, 67] width 255 height 66
click at [518, 10] on span "Publish" at bounding box center [627, 11] width 18 height 7
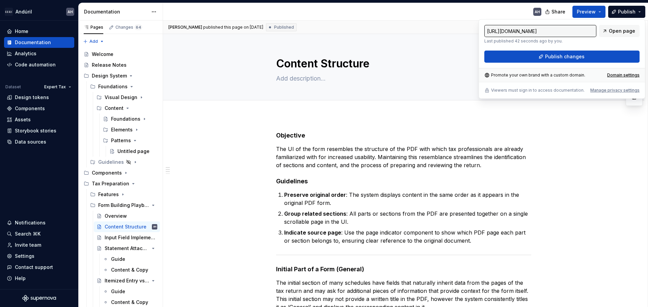
type textarea "*"
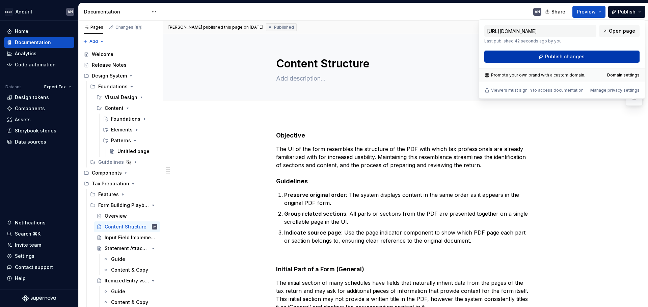
click at [518, 60] on span "Publish changes" at bounding box center [564, 56] width 39 height 7
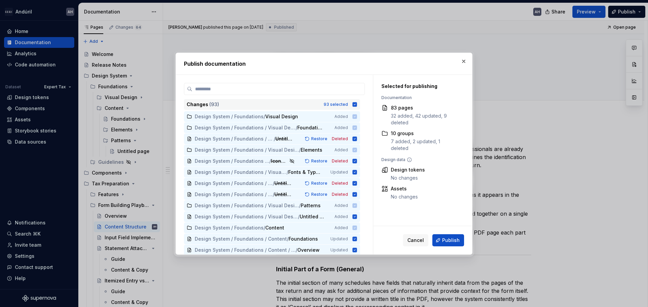
click at [353, 105] on icon at bounding box center [355, 104] width 4 height 4
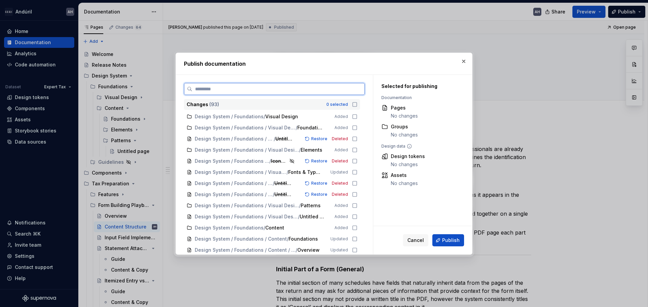
click at [337, 92] on input "search" at bounding box center [278, 89] width 172 height 7
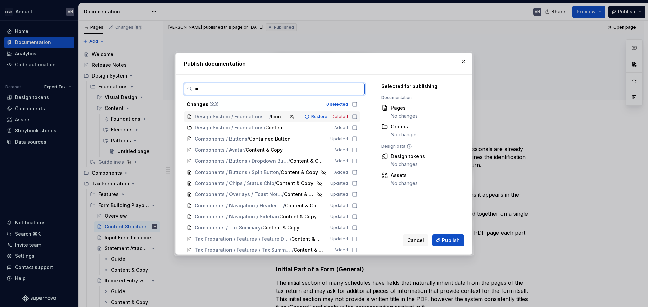
type input "*"
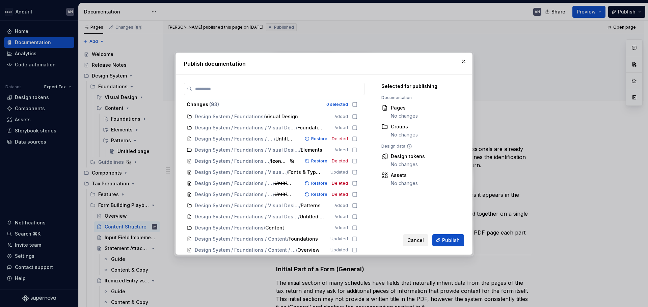
click at [413, 234] on button "Cancel" at bounding box center [415, 241] width 25 height 12
type textarea "*"
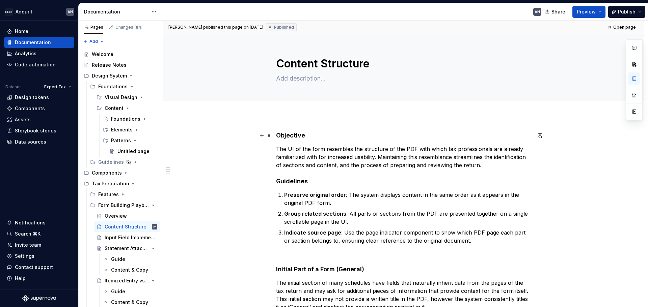
click at [314, 138] on h4 "Objective" at bounding box center [403, 136] width 255 height 8
click at [485, 166] on p "The UI of the form resembles the structure of the PDF with which tax profession…" at bounding box center [403, 157] width 255 height 24
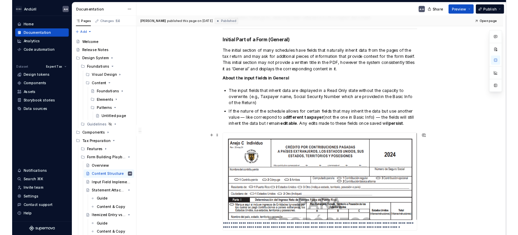
scroll to position [236, 0]
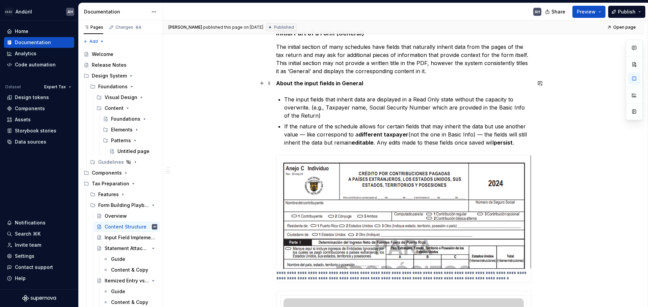
click at [322, 83] on strong "About the input fields in General" at bounding box center [319, 83] width 87 height 7
click at [307, 84] on strong "About the input fields in General" at bounding box center [319, 83] width 87 height 7
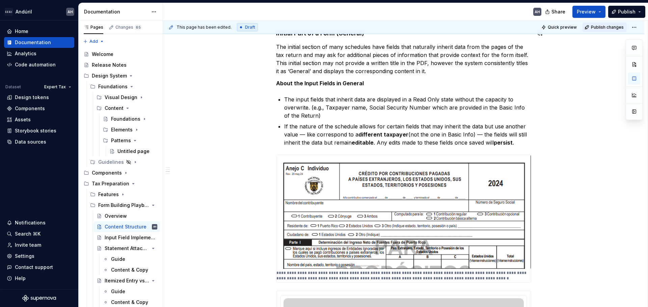
click at [518, 26] on span "Publish changes" at bounding box center [607, 27] width 33 height 5
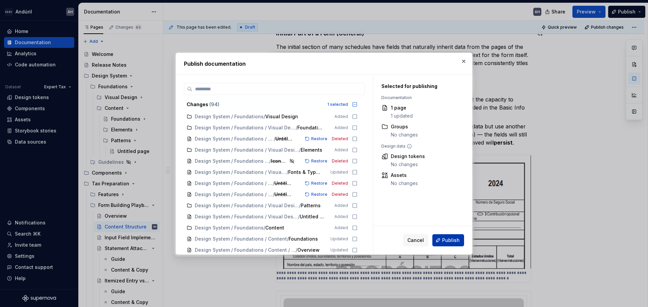
click at [441, 234] on button "Publish" at bounding box center [448, 241] width 32 height 12
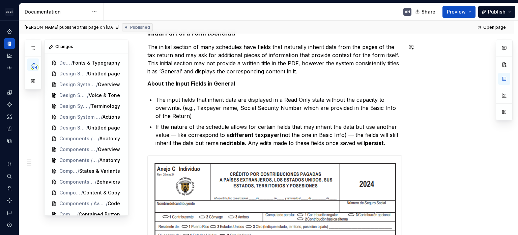
click at [34, 78] on button "button" at bounding box center [33, 81] width 12 height 12
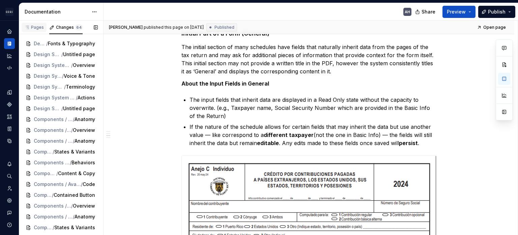
click at [37, 27] on div "Pages" at bounding box center [34, 27] width 20 height 5
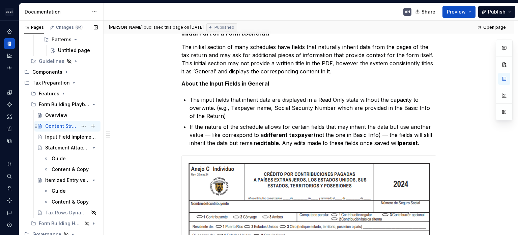
scroll to position [135, 0]
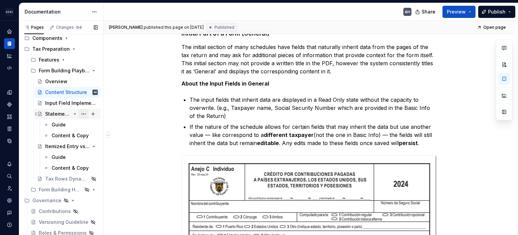
click at [79, 113] on button "Page tree" at bounding box center [83, 113] width 9 height 9
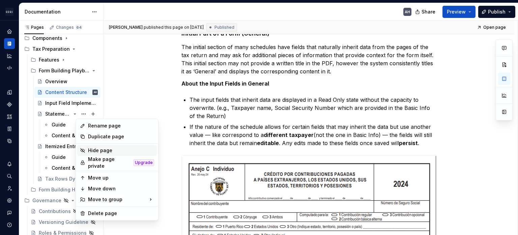
click at [100, 150] on div "Hide page" at bounding box center [121, 150] width 66 height 7
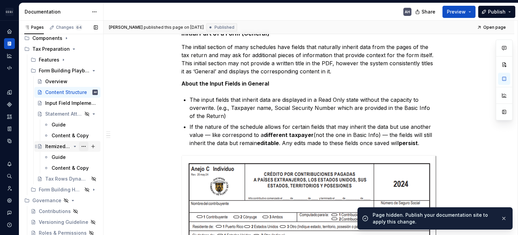
click at [79, 146] on button "Page tree" at bounding box center [83, 145] width 9 height 9
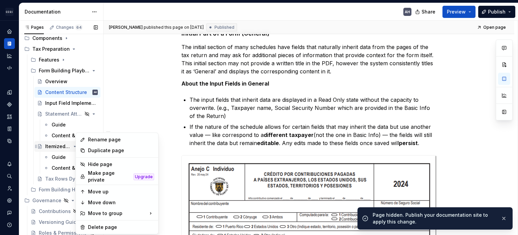
click at [56, 147] on div "Pages Changes 64 Add Accessibility guide for tree Page tree. Navigate the tree …" at bounding box center [61, 129] width 84 height 217
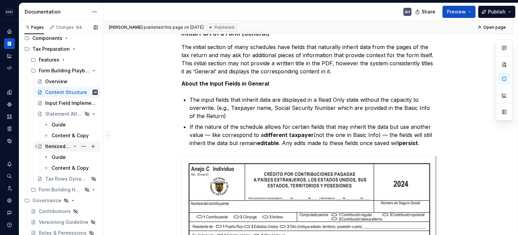
click at [52, 146] on div "Itemized Entry vs Total Amount" at bounding box center [58, 146] width 26 height 7
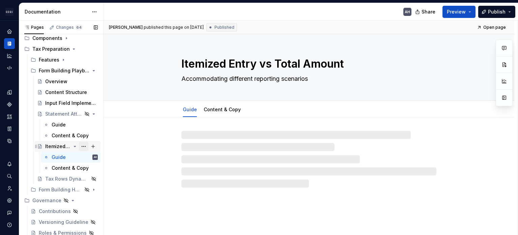
click at [79, 147] on button "Page tree" at bounding box center [83, 145] width 9 height 9
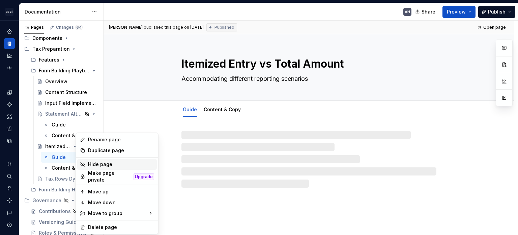
click at [107, 164] on div "Hide page" at bounding box center [121, 164] width 66 height 7
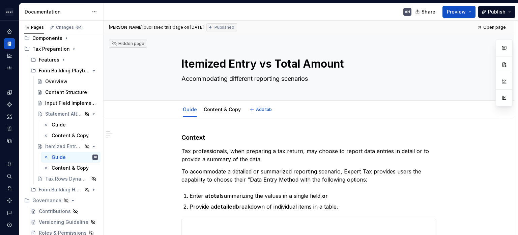
type textarea "*"
click at [498, 15] on button "Publish" at bounding box center [497, 12] width 37 height 12
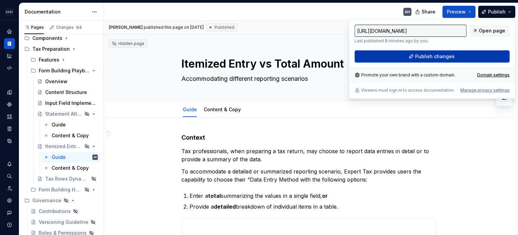
click at [458, 55] on button "Publish changes" at bounding box center [432, 56] width 155 height 12
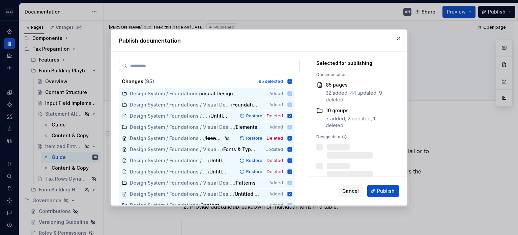
click at [199, 70] on label at bounding box center [209, 66] width 181 height 12
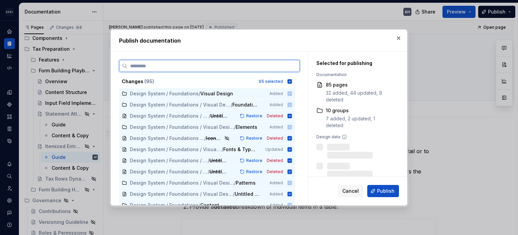
click at [199, 69] on input "search" at bounding box center [214, 65] width 172 height 7
type input "****"
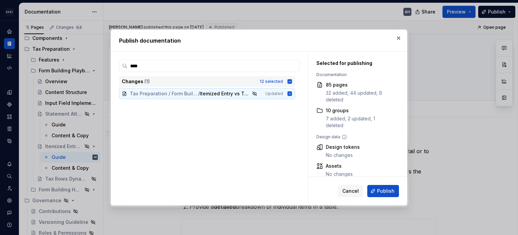
click at [289, 80] on icon at bounding box center [290, 81] width 4 height 4
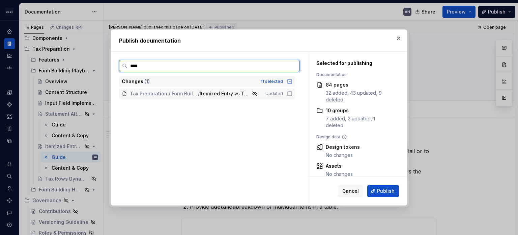
click at [289, 94] on icon at bounding box center [289, 93] width 5 height 5
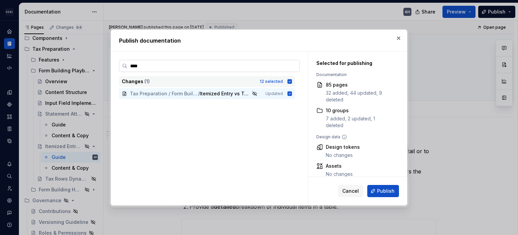
click at [261, 67] on input "****" at bounding box center [214, 65] width 172 height 7
click at [293, 66] on input "****" at bounding box center [214, 65] width 172 height 7
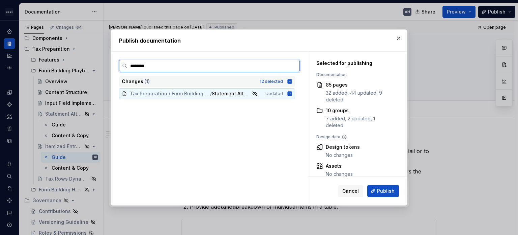
type input "*********"
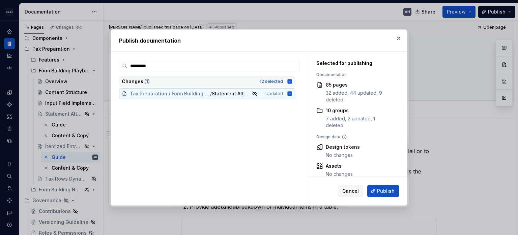
click at [290, 80] on icon at bounding box center [290, 81] width 4 height 4
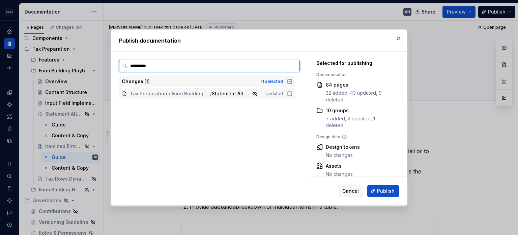
click at [290, 91] on icon at bounding box center [289, 93] width 5 height 5
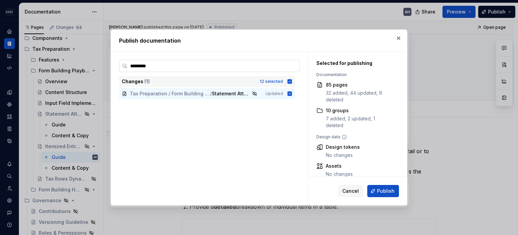
click at [294, 65] on input "*********" at bounding box center [214, 65] width 172 height 7
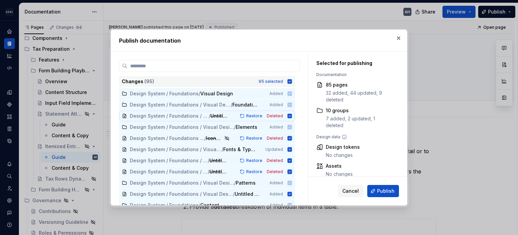
click at [291, 80] on icon at bounding box center [290, 81] width 4 height 4
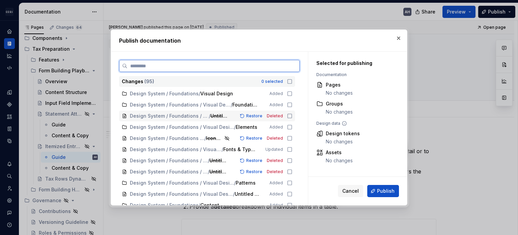
click at [286, 66] on input "search" at bounding box center [214, 65] width 172 height 7
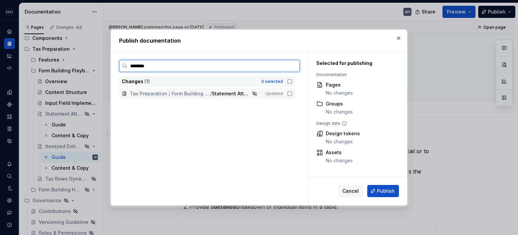
type input "*********"
click at [288, 94] on icon at bounding box center [289, 93] width 5 height 5
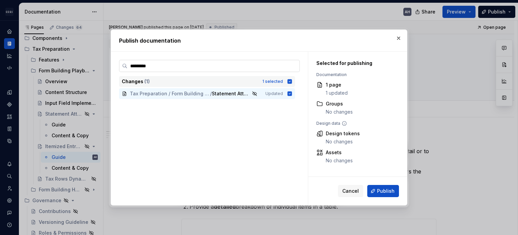
click at [292, 65] on input "*********" at bounding box center [214, 65] width 172 height 7
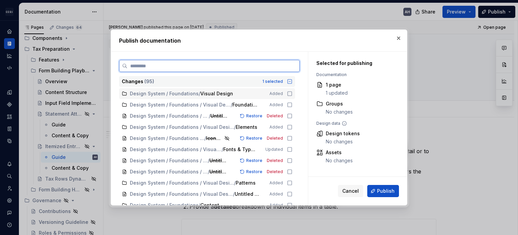
click at [282, 65] on input "search" at bounding box center [214, 65] width 172 height 7
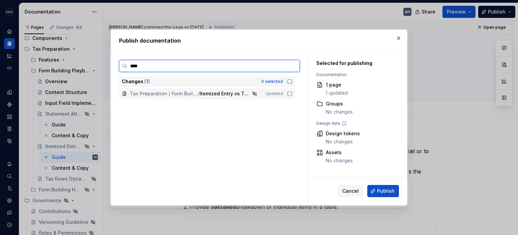
type input "*****"
click at [289, 93] on icon at bounding box center [289, 93] width 5 height 5
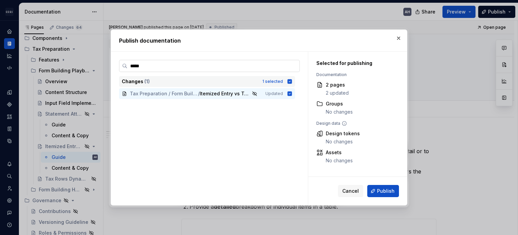
click at [292, 65] on input "*****" at bounding box center [214, 65] width 172 height 7
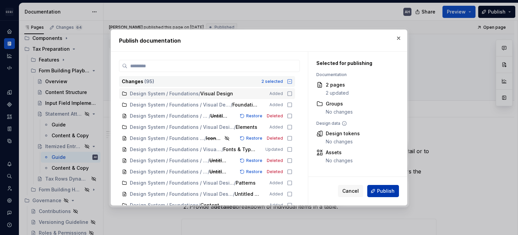
click at [380, 189] on span "Publish" at bounding box center [386, 190] width 18 height 7
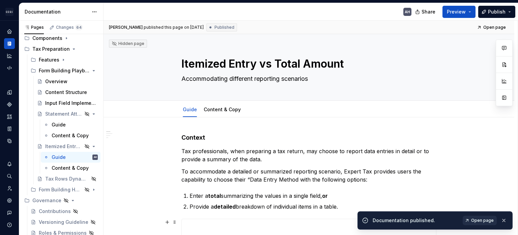
click at [474, 219] on span "Open page" at bounding box center [482, 219] width 23 height 5
type textarea "*"
